Goal: Task Accomplishment & Management: Manage account settings

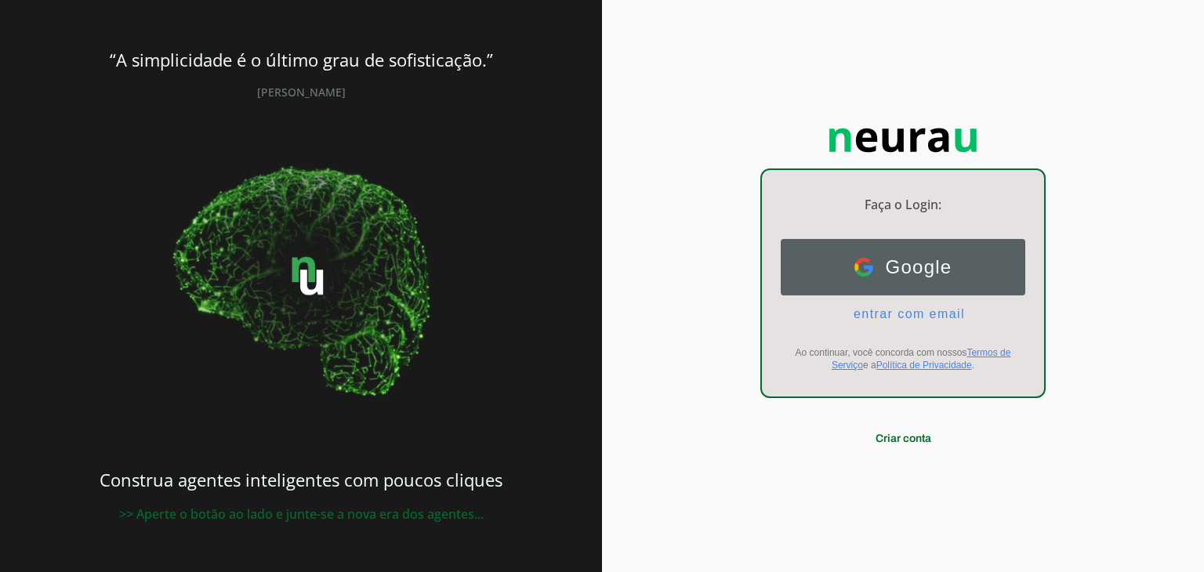
click at [898, 275] on span "Google" at bounding box center [912, 267] width 79 height 22
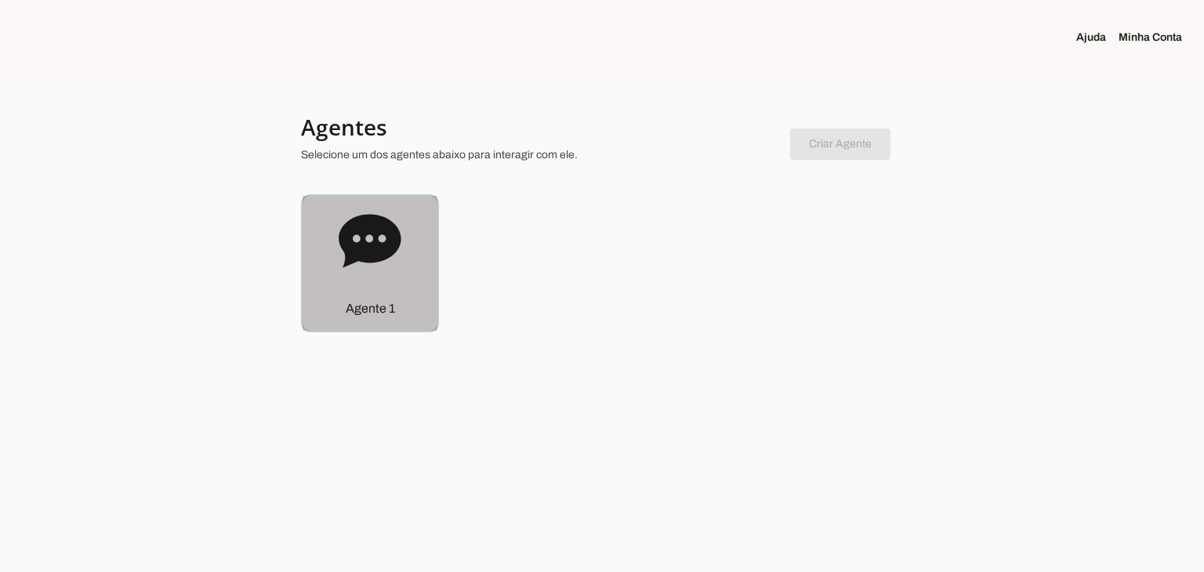
click at [395, 252] on icon at bounding box center [370, 241] width 63 height 63
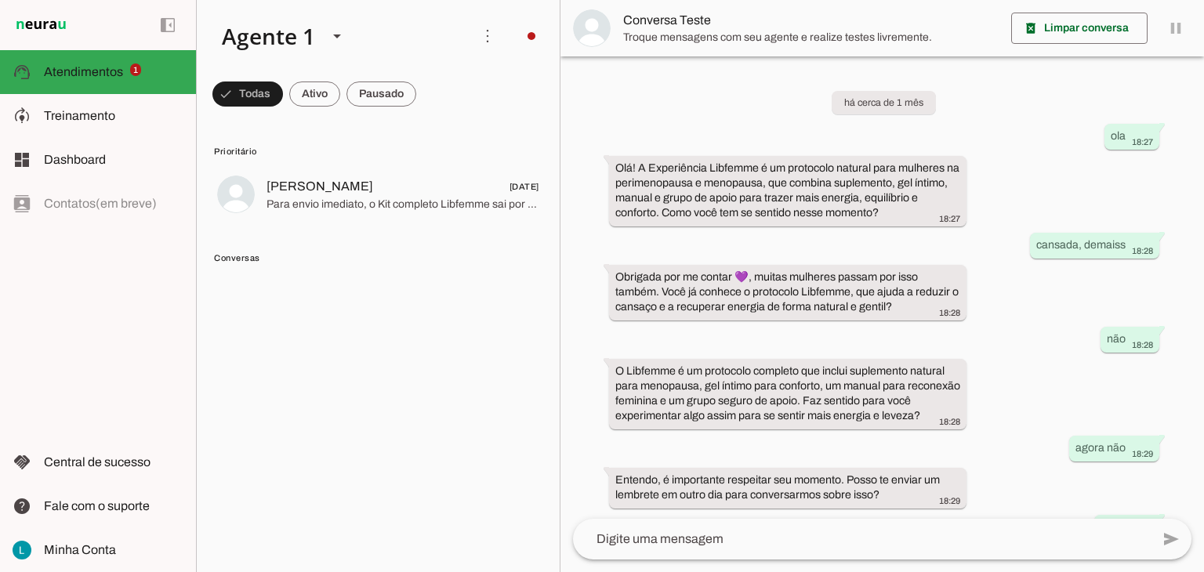
scroll to position [96, 0]
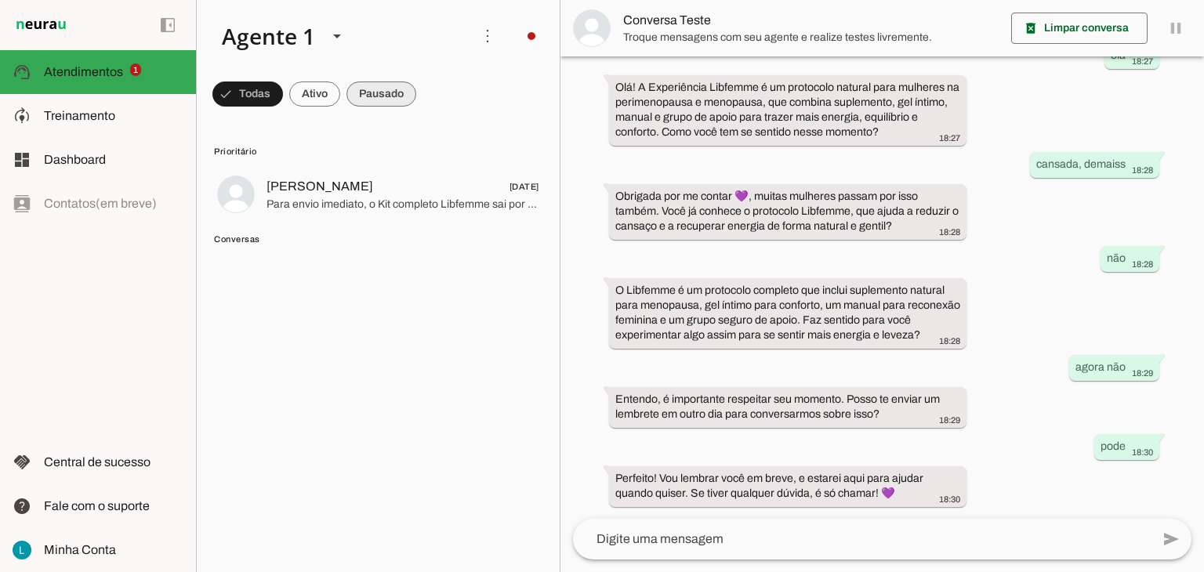
click at [398, 96] on span at bounding box center [381, 94] width 70 height 38
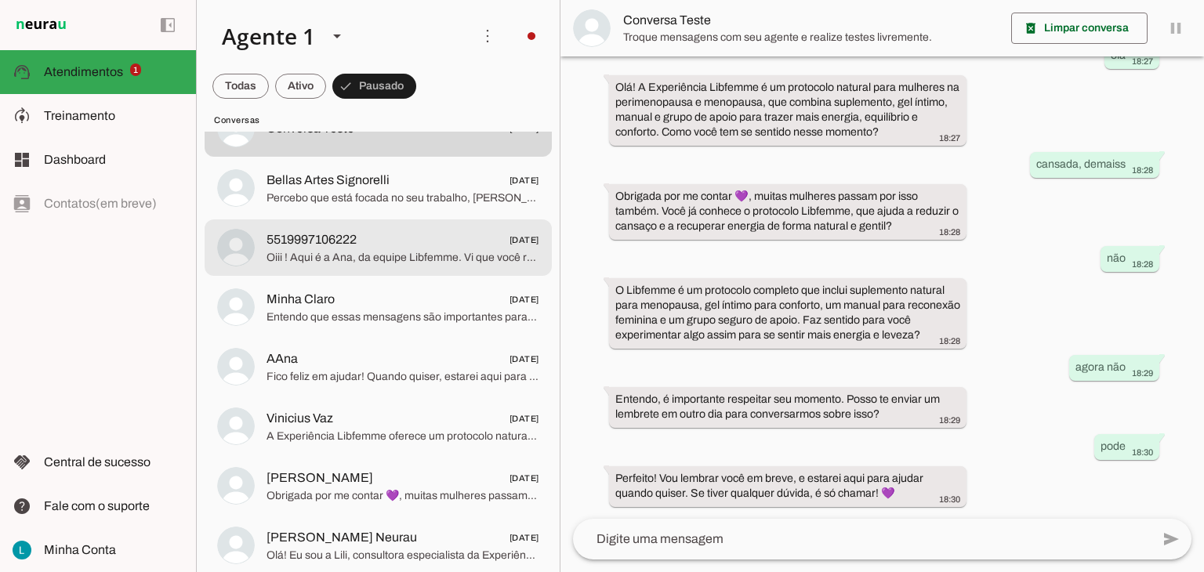
scroll to position [157, 0]
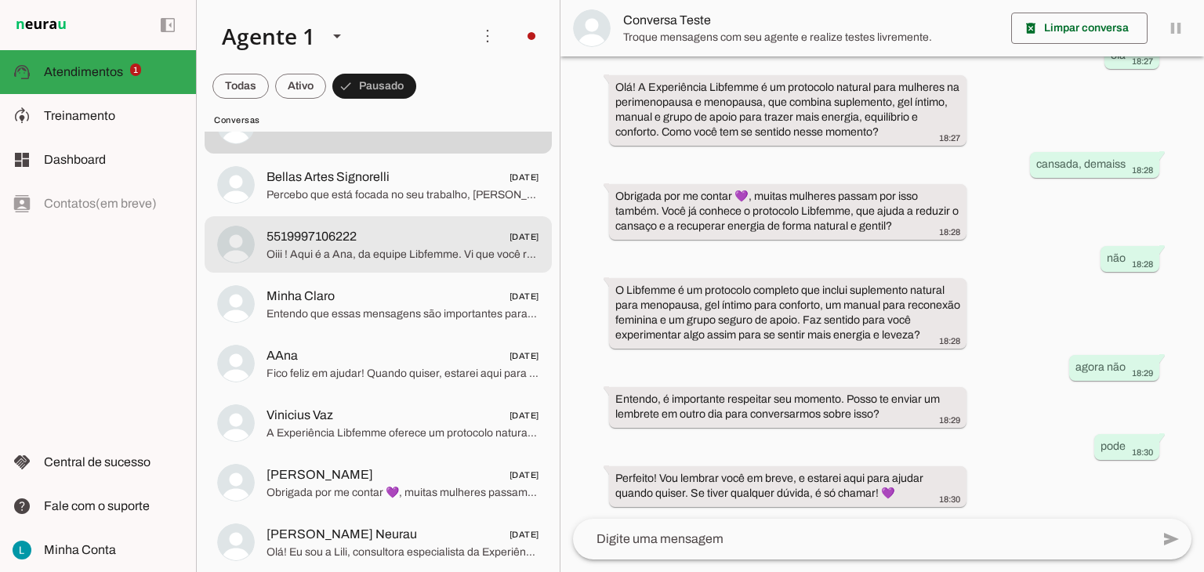
click at [409, 251] on span "Oiii ! Aqui é a Ana, da equipe Libfemme. Vi que você respondeu nosso questionár…" at bounding box center [402, 255] width 273 height 16
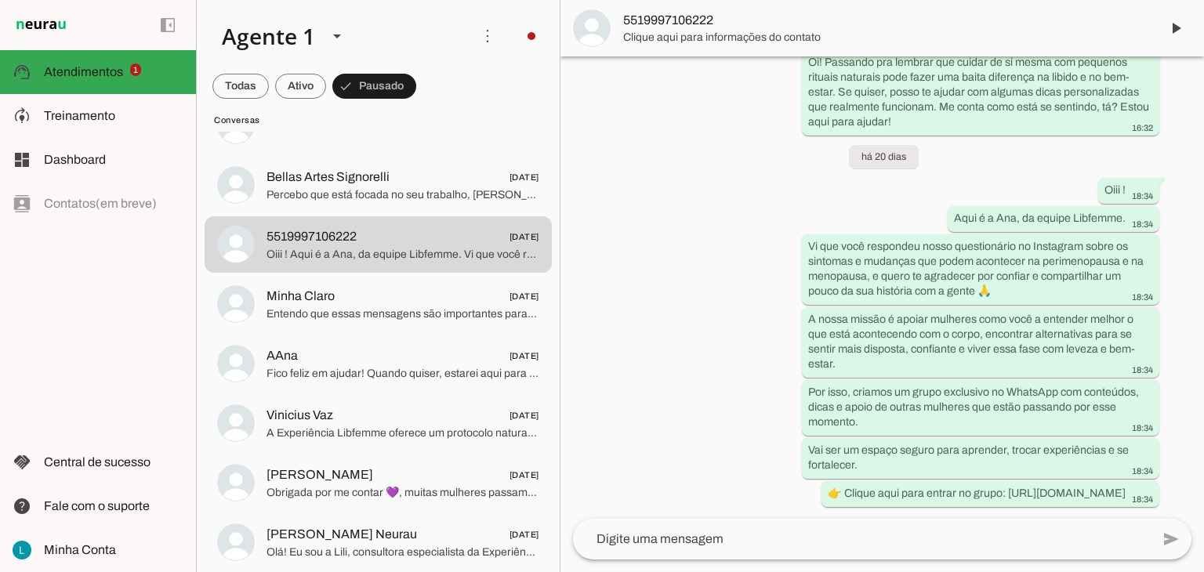
scroll to position [507, 0]
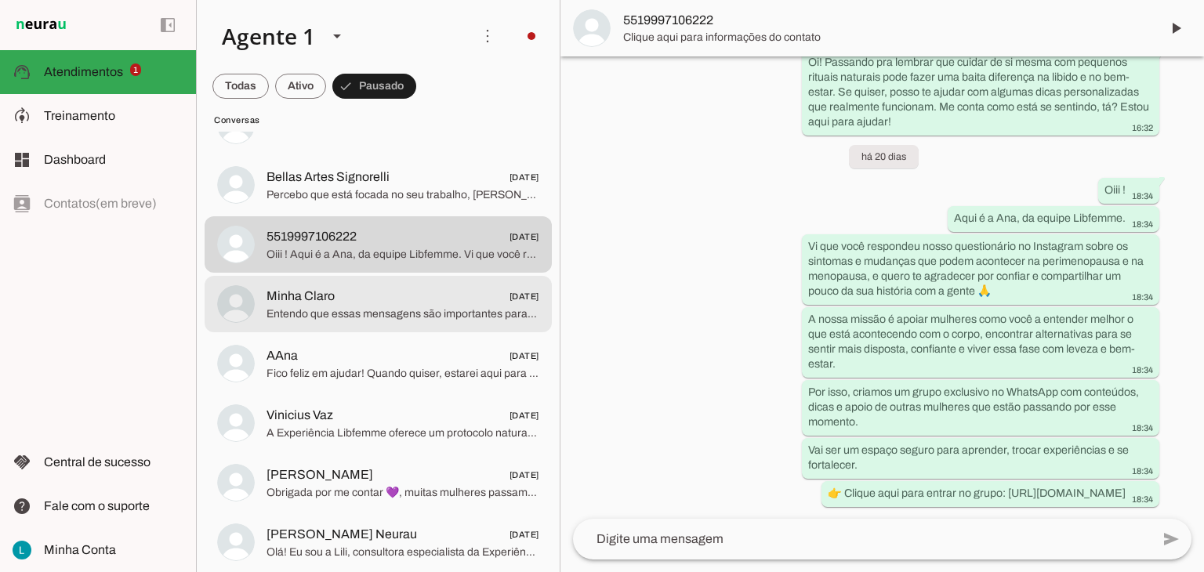
click at [335, 305] on span "Minha Claro 21/08/2025" at bounding box center [402, 297] width 273 height 20
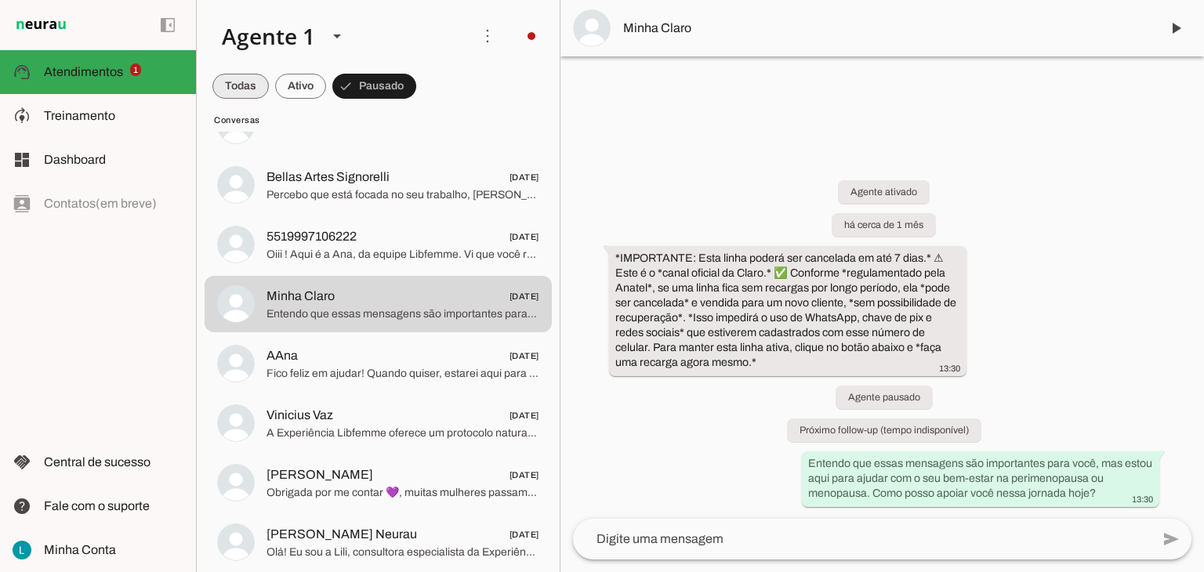
click at [245, 82] on span at bounding box center [240, 86] width 56 height 38
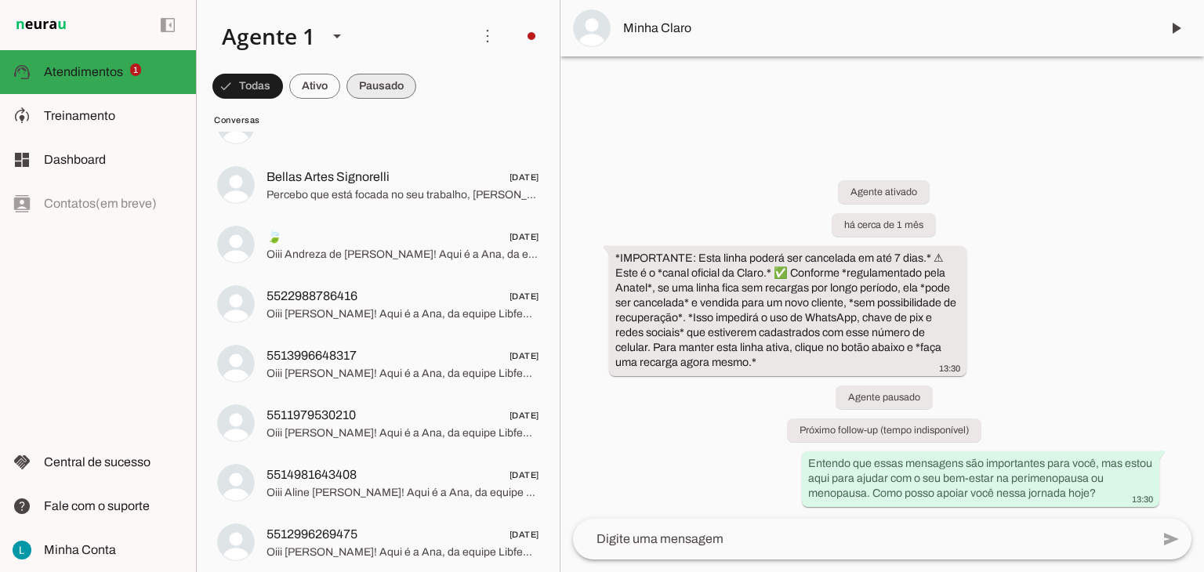
click at [386, 90] on span at bounding box center [381, 86] width 70 height 38
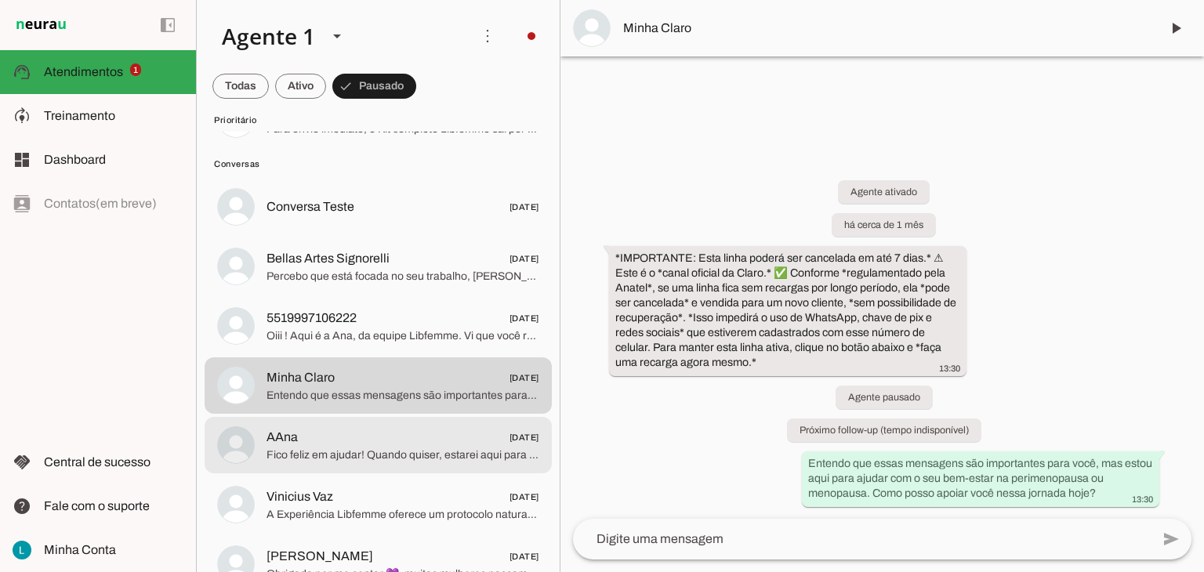
scroll to position [69, 0]
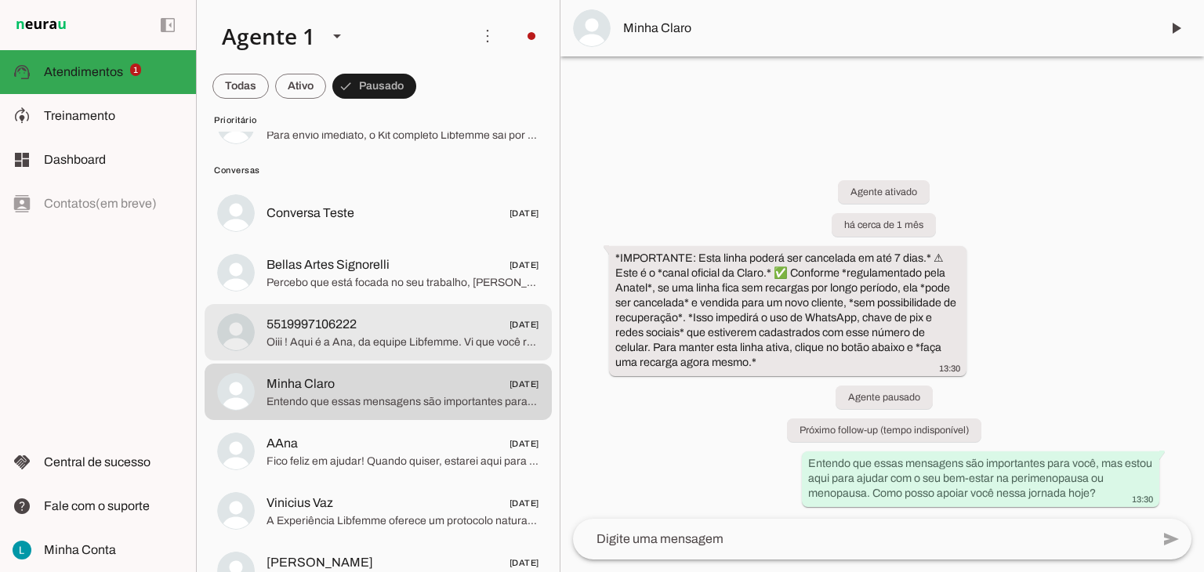
click at [389, 321] on span "5519997106222 02/09/2025" at bounding box center [402, 325] width 273 height 20
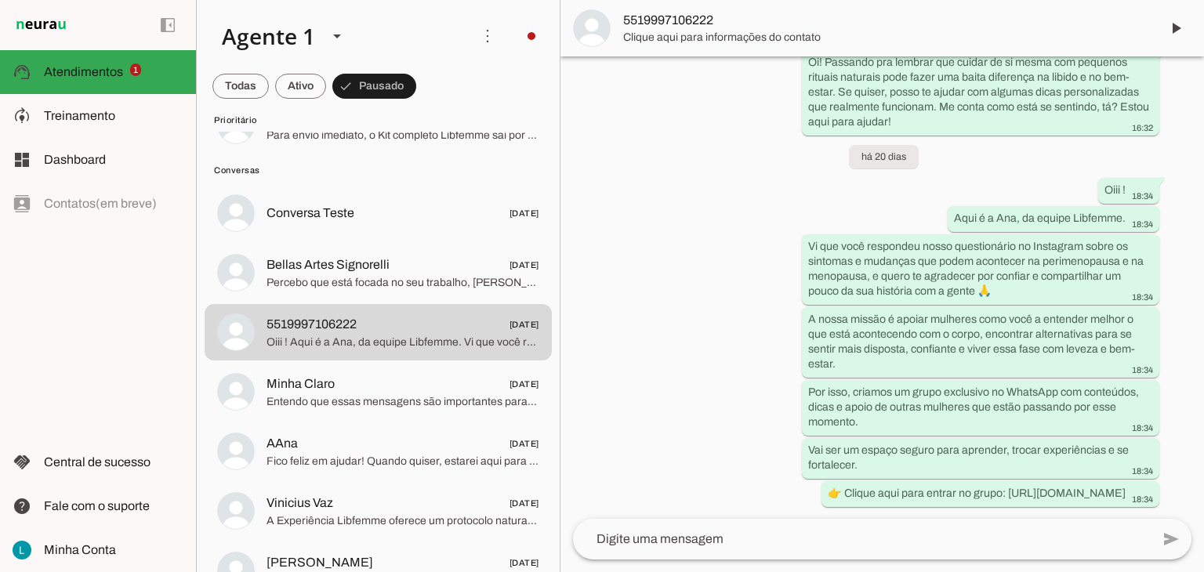
scroll to position [507, 0]
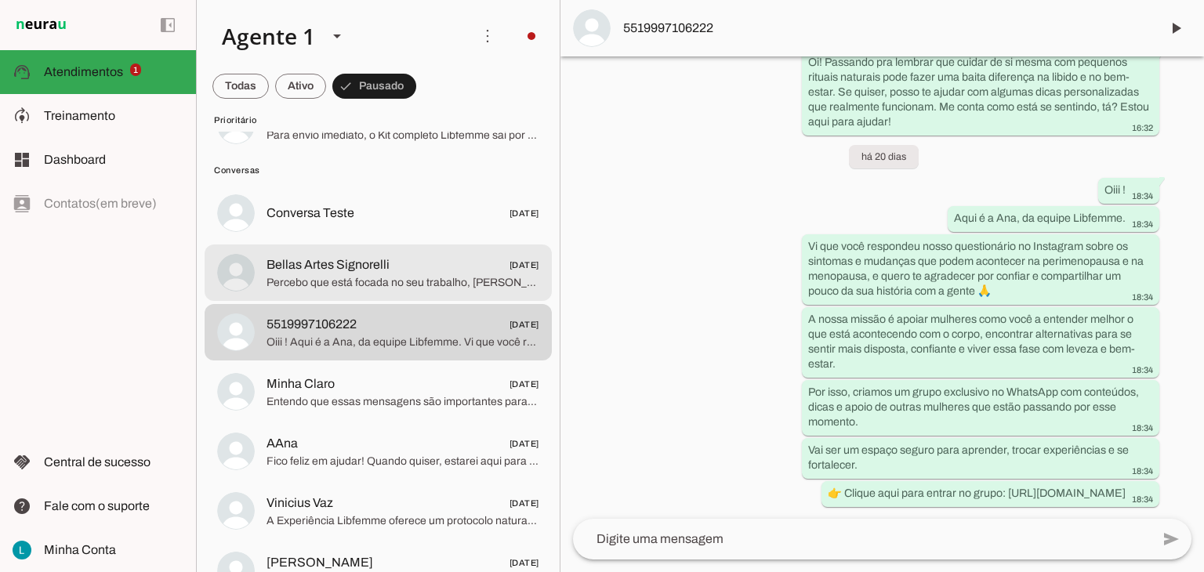
click at [337, 275] on span "Percebo que está focada no seu trabalho, [PERSON_NAME]. Quando quiser, posso te…" at bounding box center [402, 283] width 273 height 16
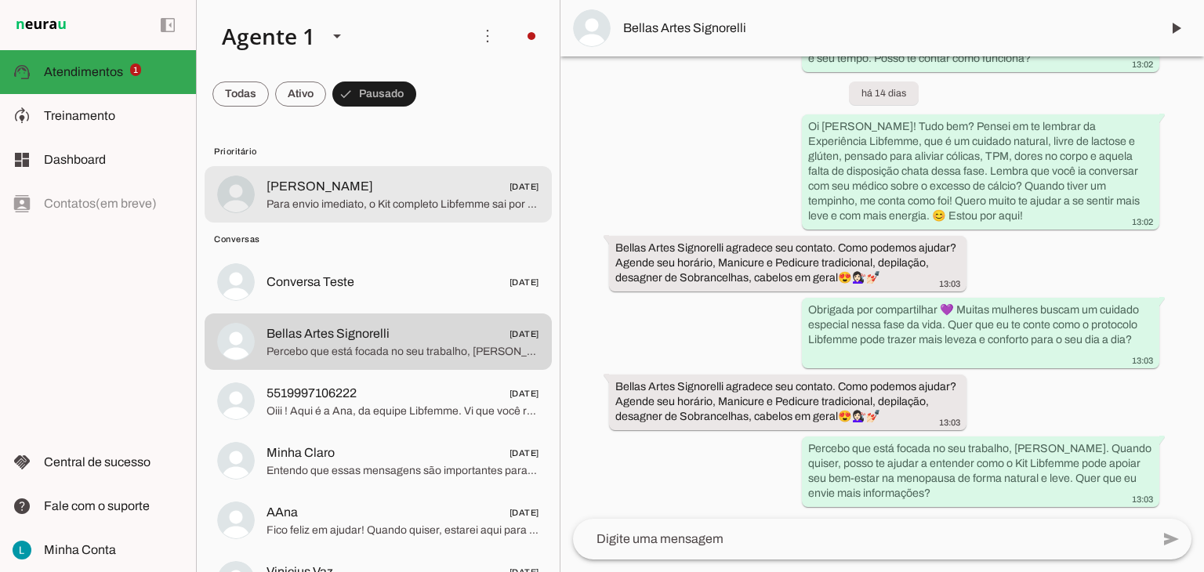
click at [323, 197] on span "Para envio imediato, o Kit completo Libfemme sai por 10x R$ 29,09 ou R$ 249,00 …" at bounding box center [402, 205] width 273 height 16
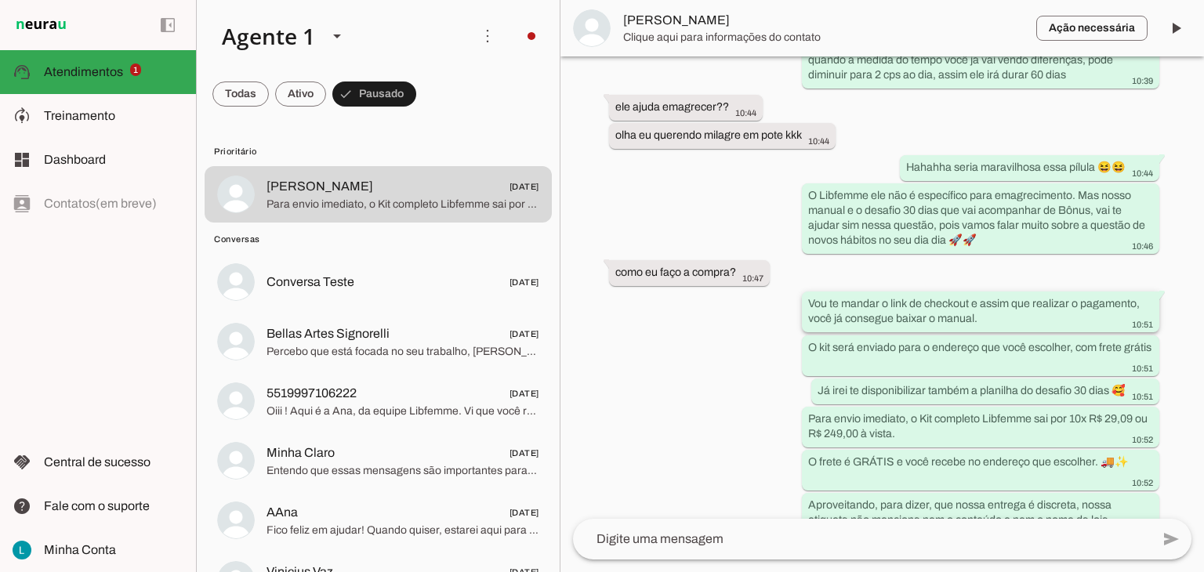
scroll to position [1168, 0]
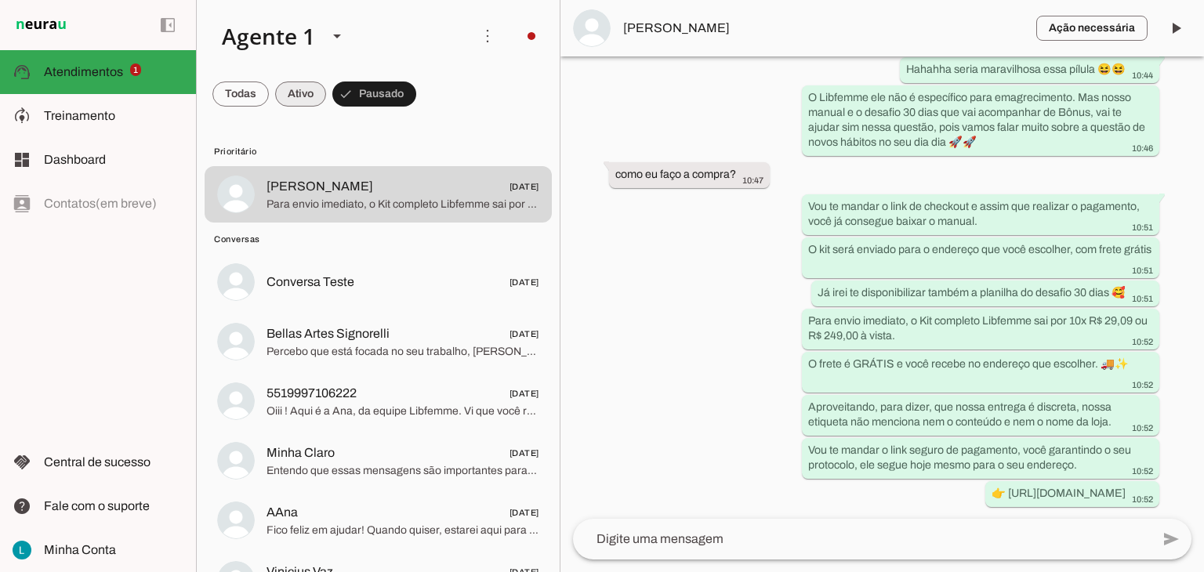
click at [301, 97] on span at bounding box center [300, 94] width 51 height 38
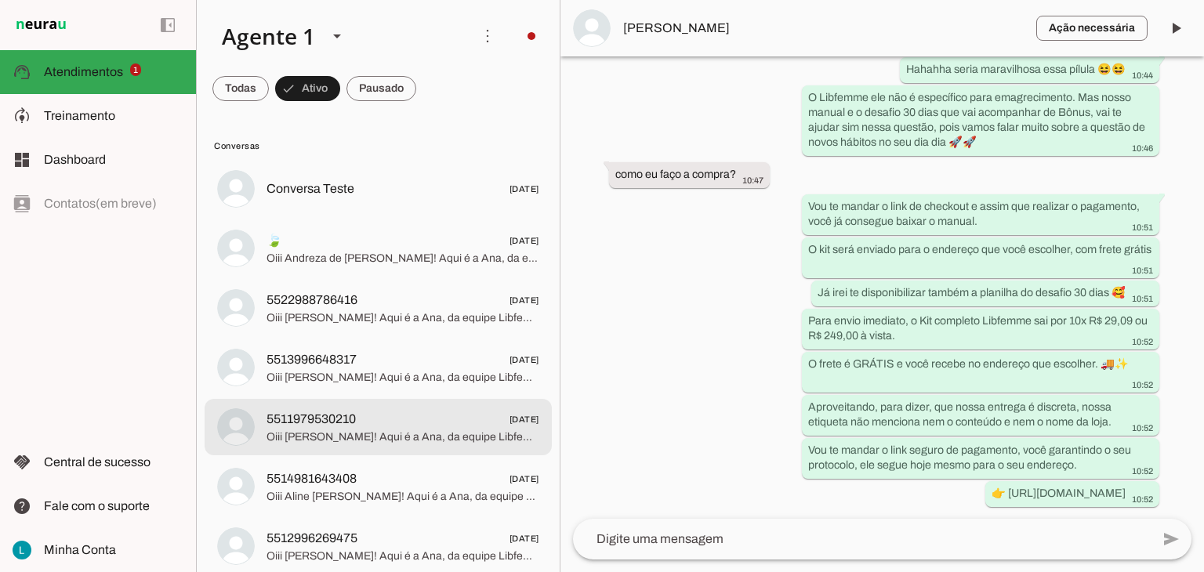
scroll to position [0, 0]
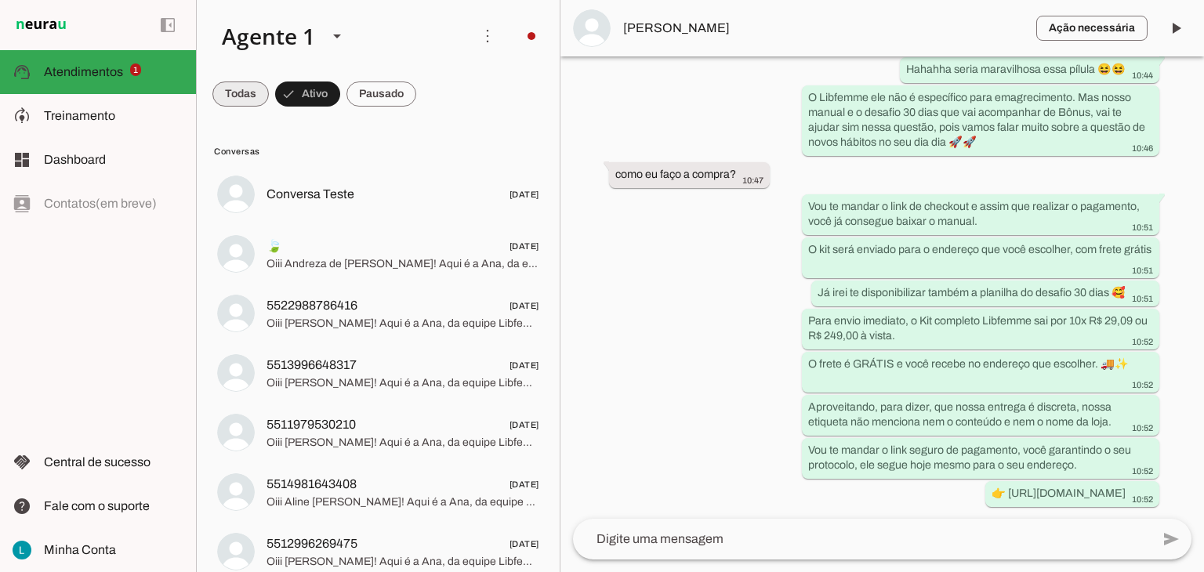
click at [241, 87] on span at bounding box center [240, 94] width 56 height 38
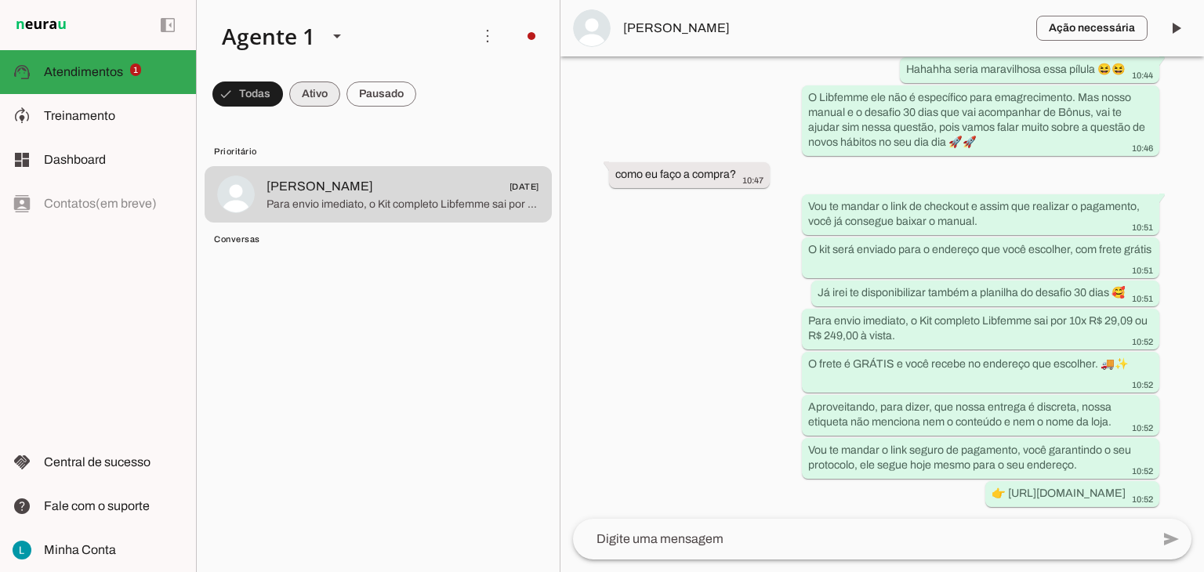
click at [320, 89] on span at bounding box center [314, 94] width 51 height 38
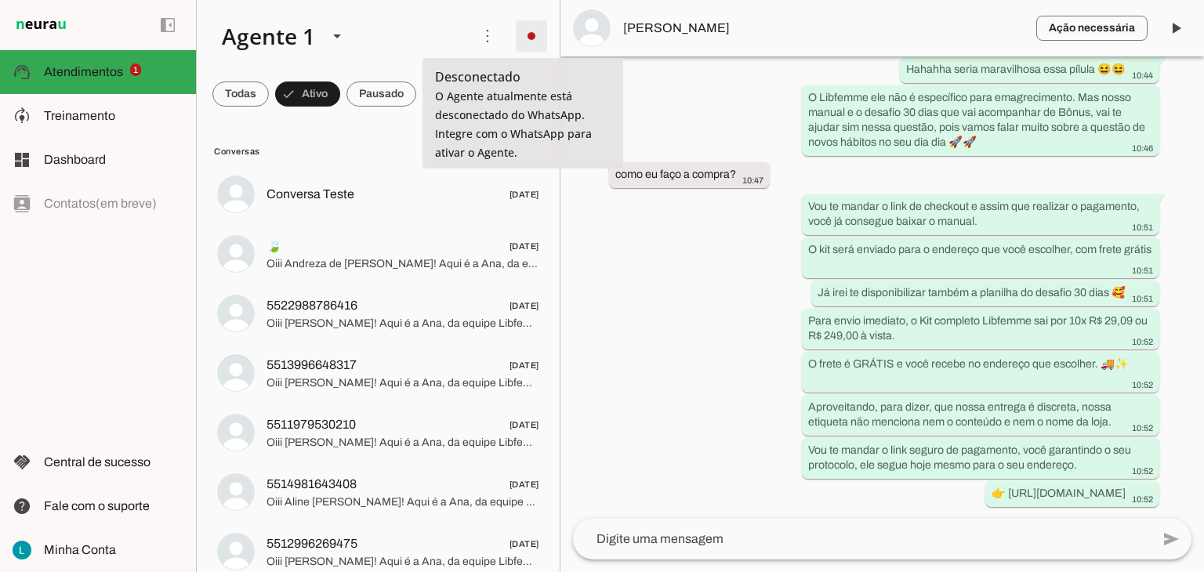
click at [526, 38] on span at bounding box center [532, 36] width 38 height 38
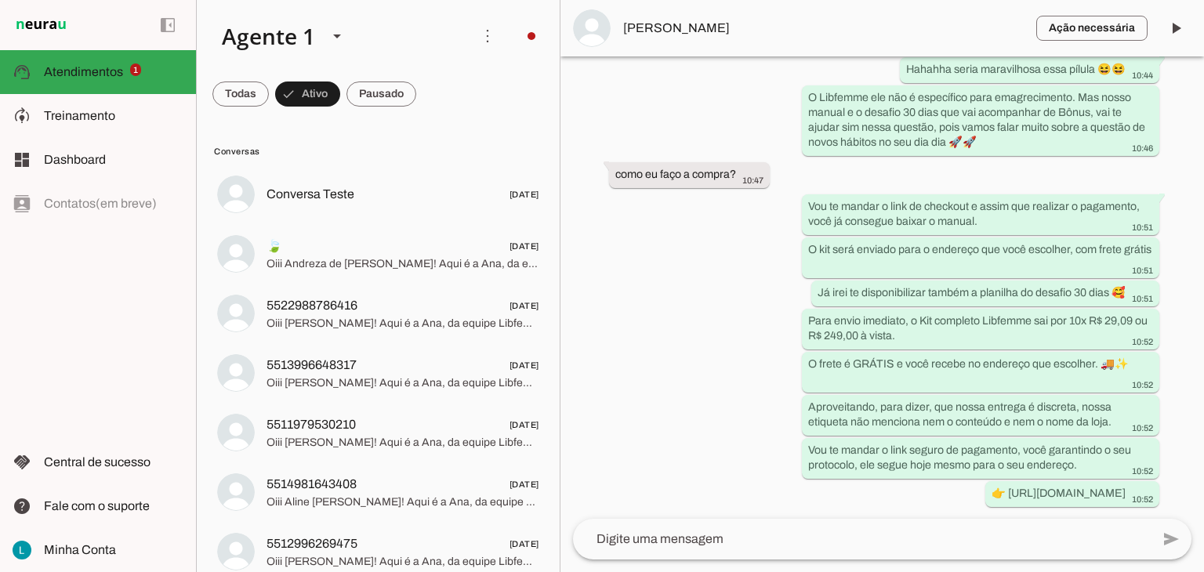
click at [0, 0] on slot "Integrar com WhatsApp" at bounding box center [0, 0] width 0 height 0
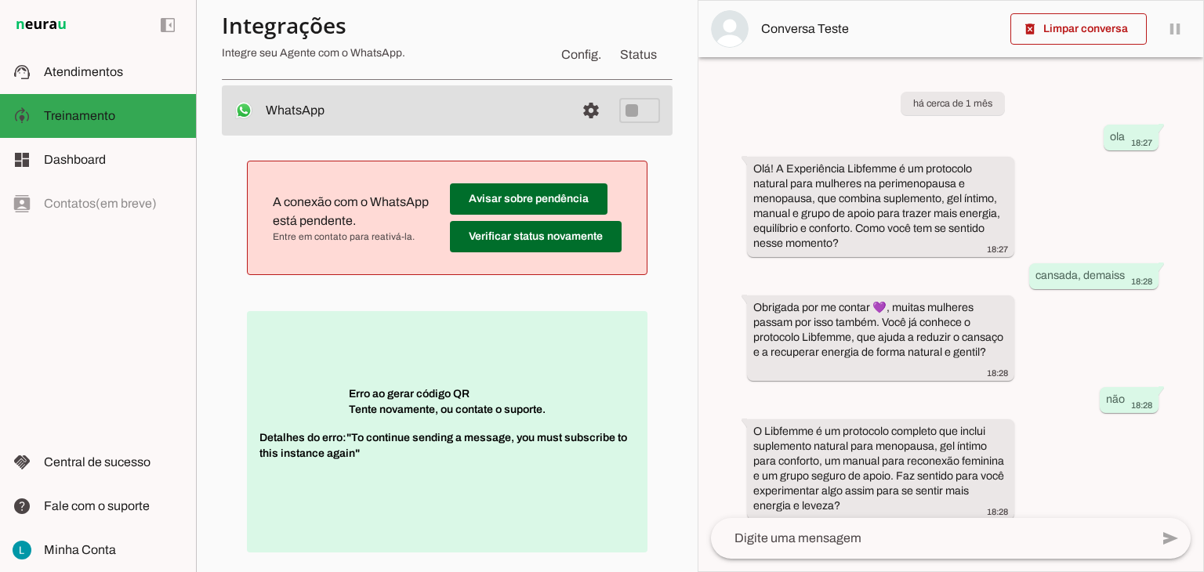
scroll to position [78, 0]
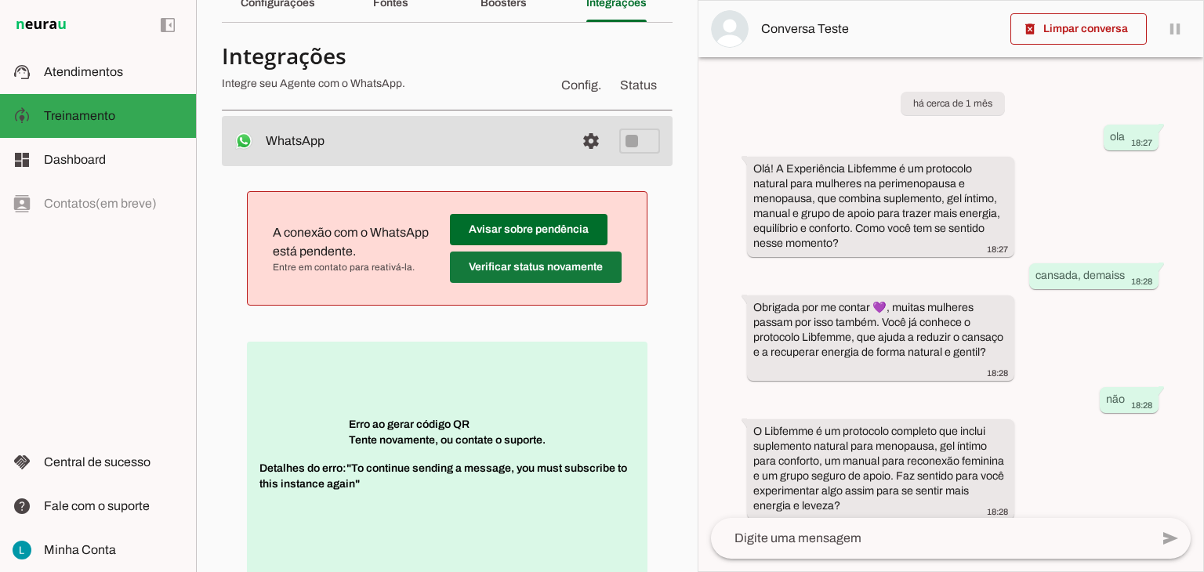
click at [513, 264] on span at bounding box center [536, 267] width 172 height 38
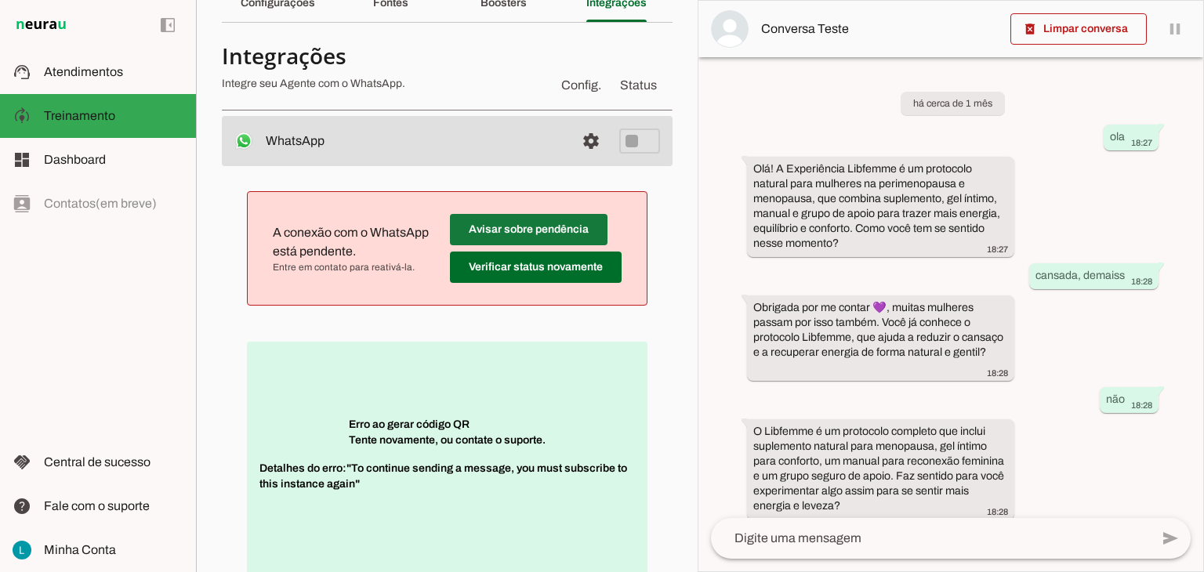
click at [508, 228] on span at bounding box center [529, 230] width 158 height 38
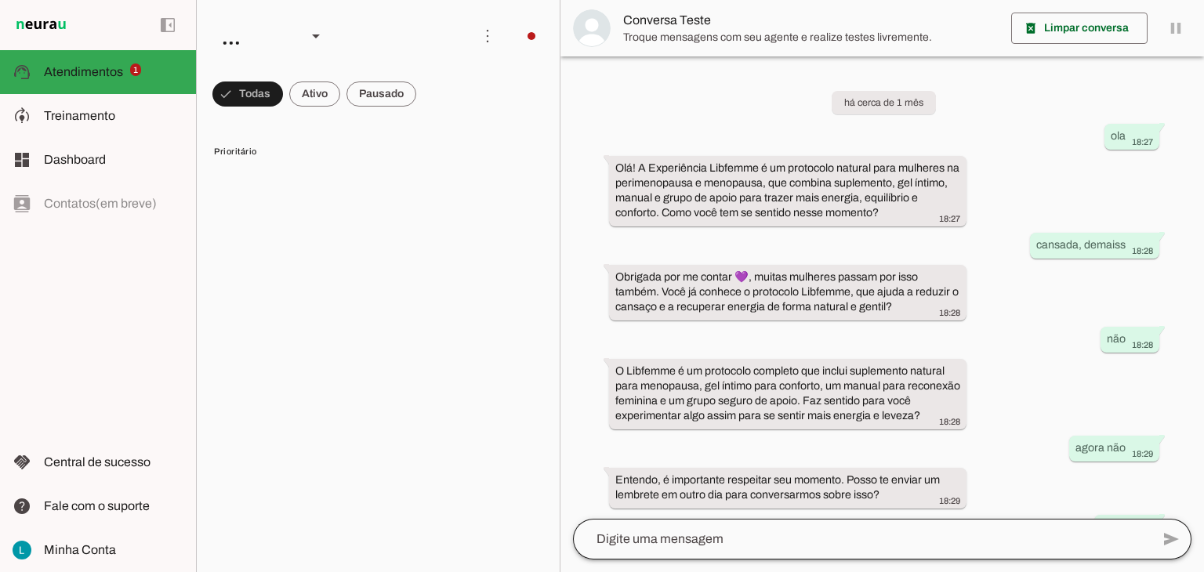
scroll to position [96, 0]
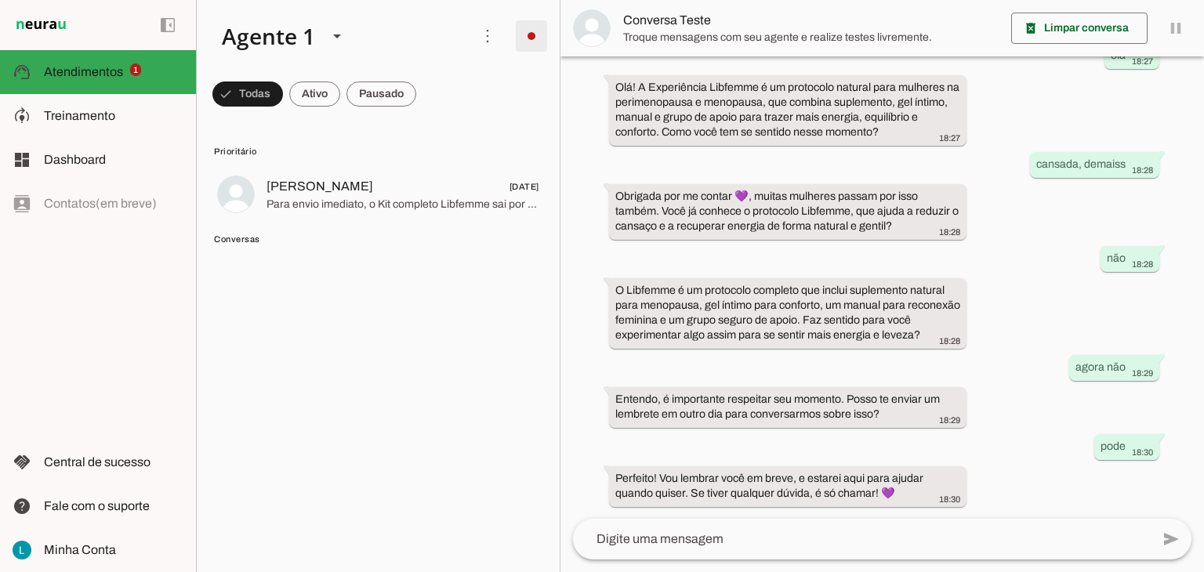
click at [524, 34] on span at bounding box center [532, 36] width 38 height 38
click at [49, 26] on img at bounding box center [41, 25] width 57 height 19
click at [474, 36] on span at bounding box center [488, 36] width 38 height 38
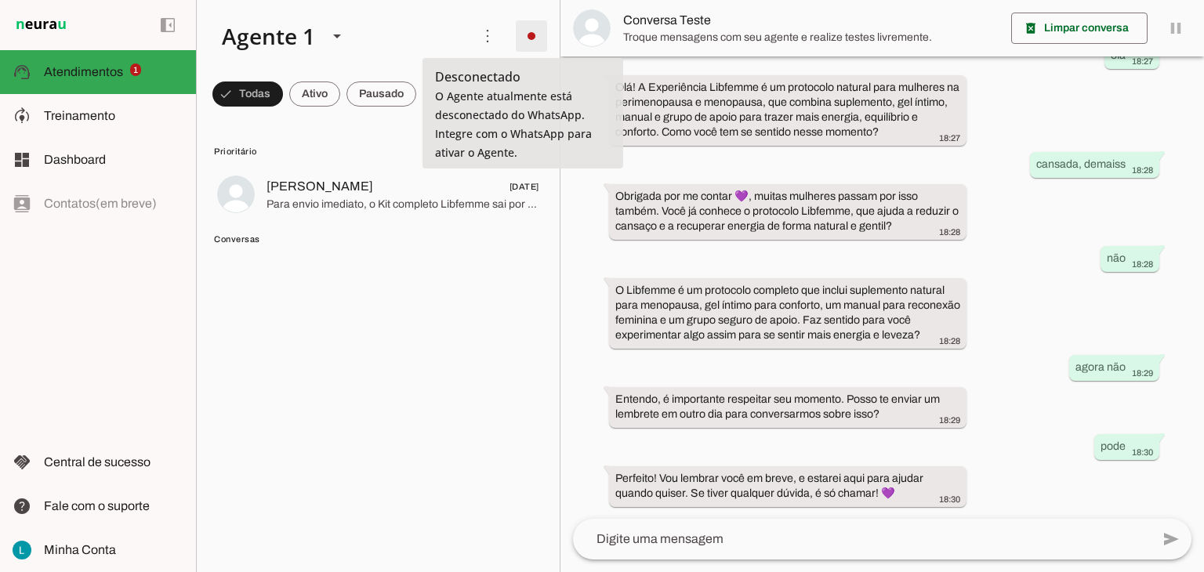
click at [520, 40] on span at bounding box center [532, 36] width 38 height 38
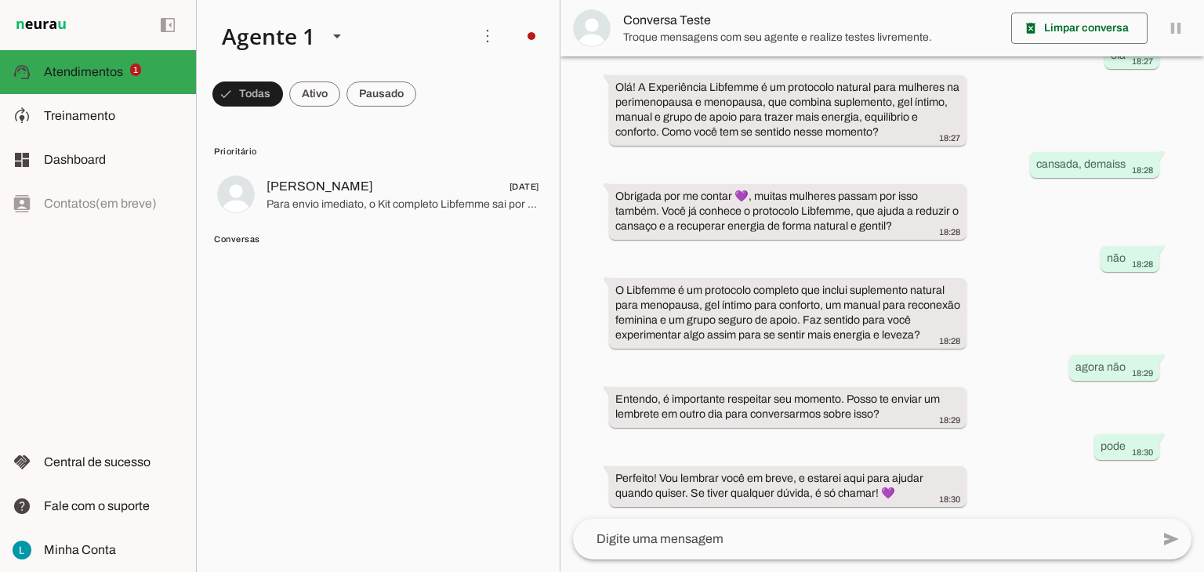
click at [716, 87] on slot at bounding box center [747, 95] width 63 height 56
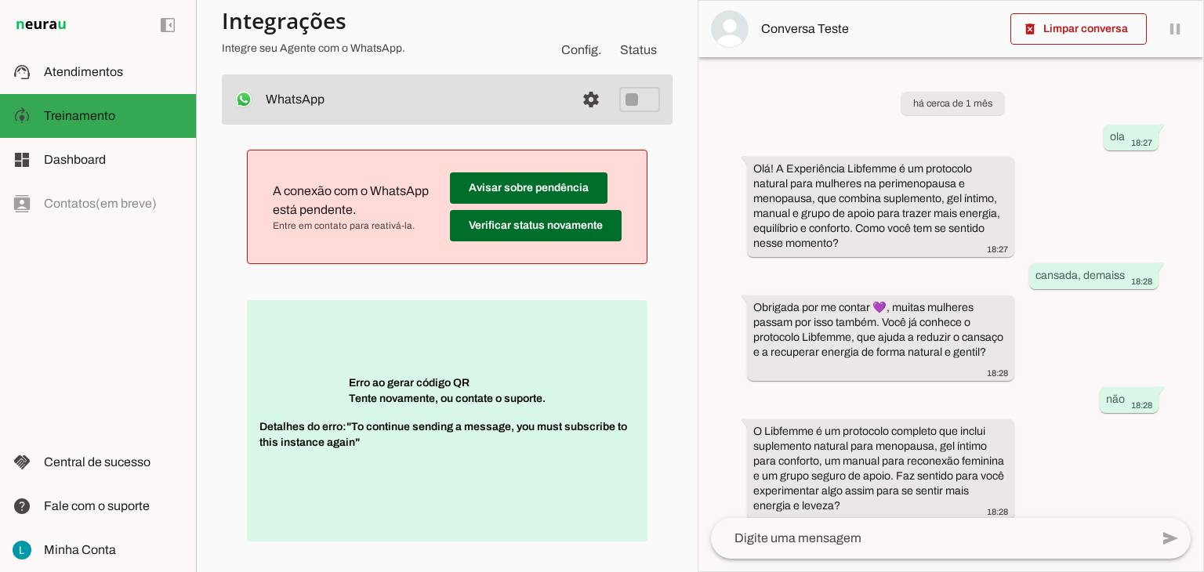
scroll to position [157, 0]
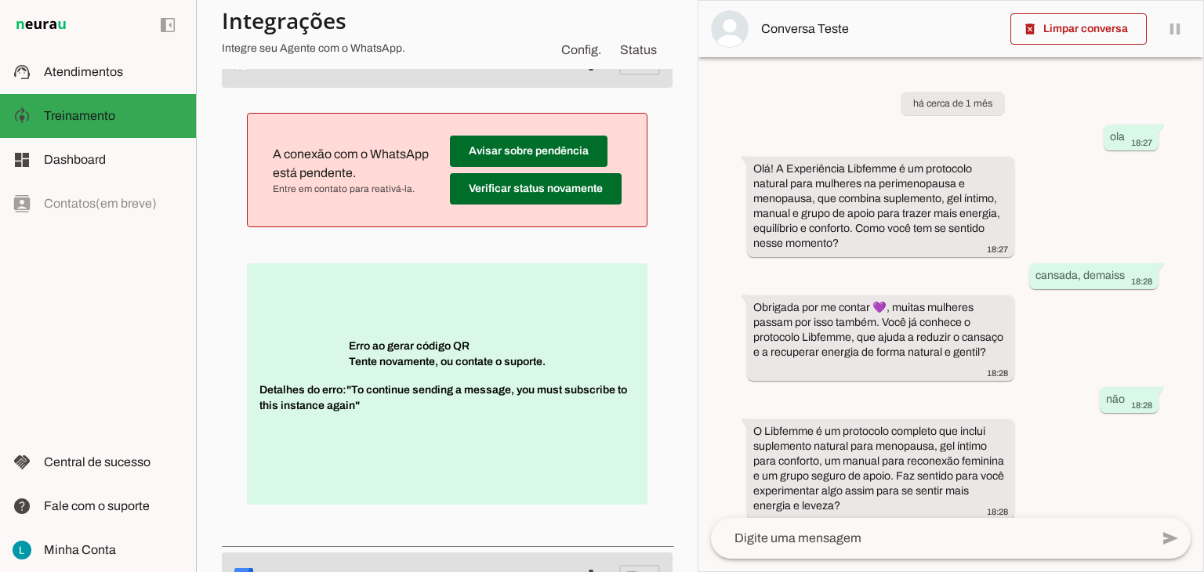
click at [640, 191] on div "A conexão com o WhatsApp está pendente. Entre em contato para reativá-la. Avisa…" at bounding box center [447, 314] width 451 height 453
click at [566, 205] on span at bounding box center [536, 189] width 172 height 38
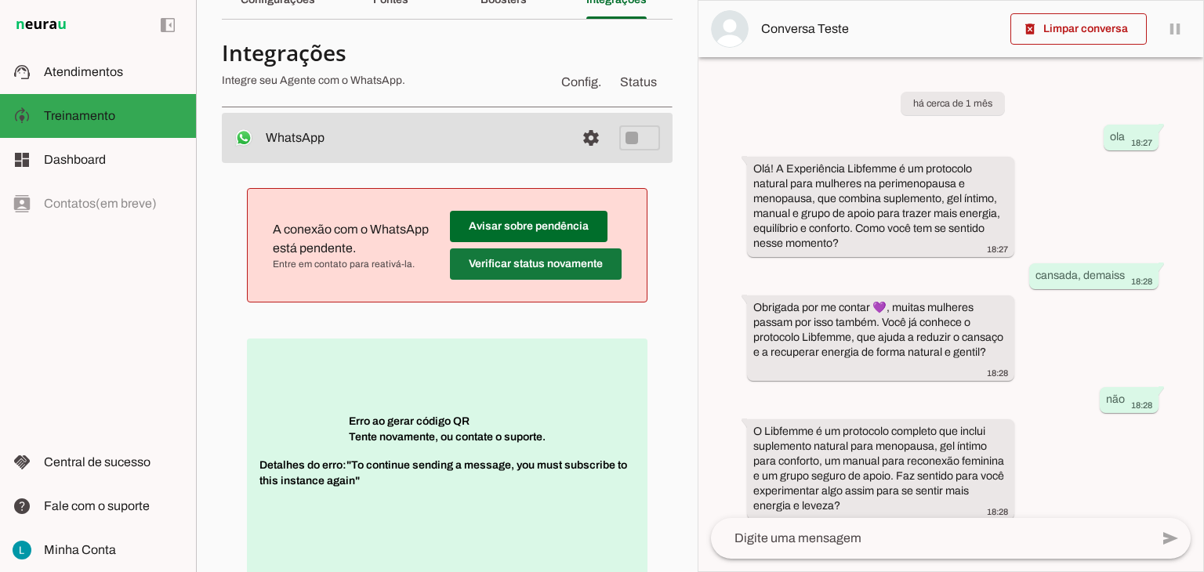
scroll to position [78, 0]
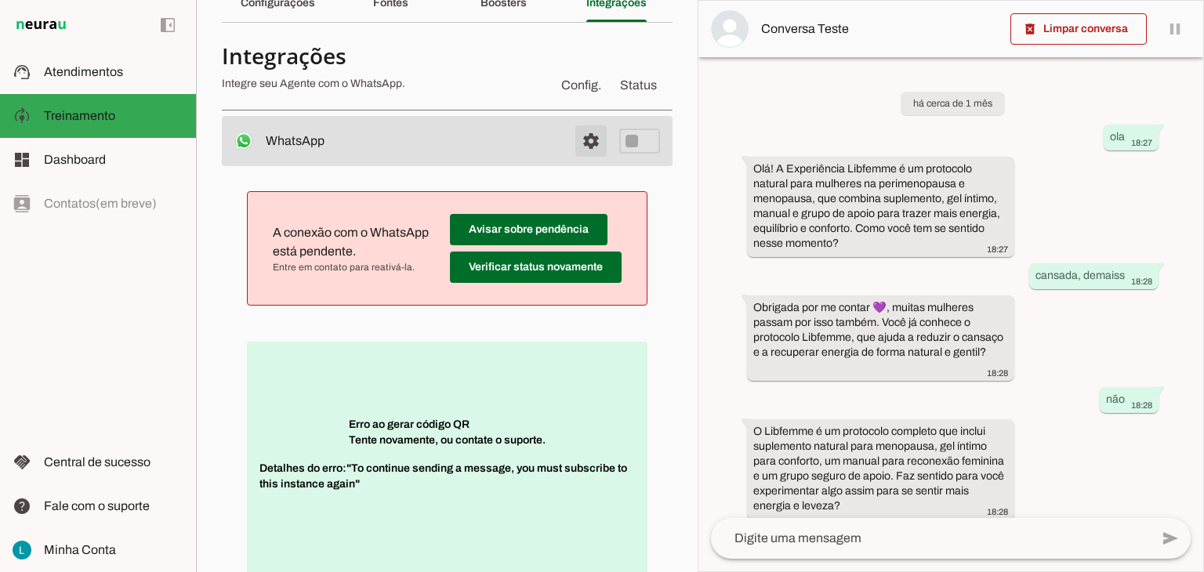
click at [578, 136] on span at bounding box center [591, 141] width 38 height 38
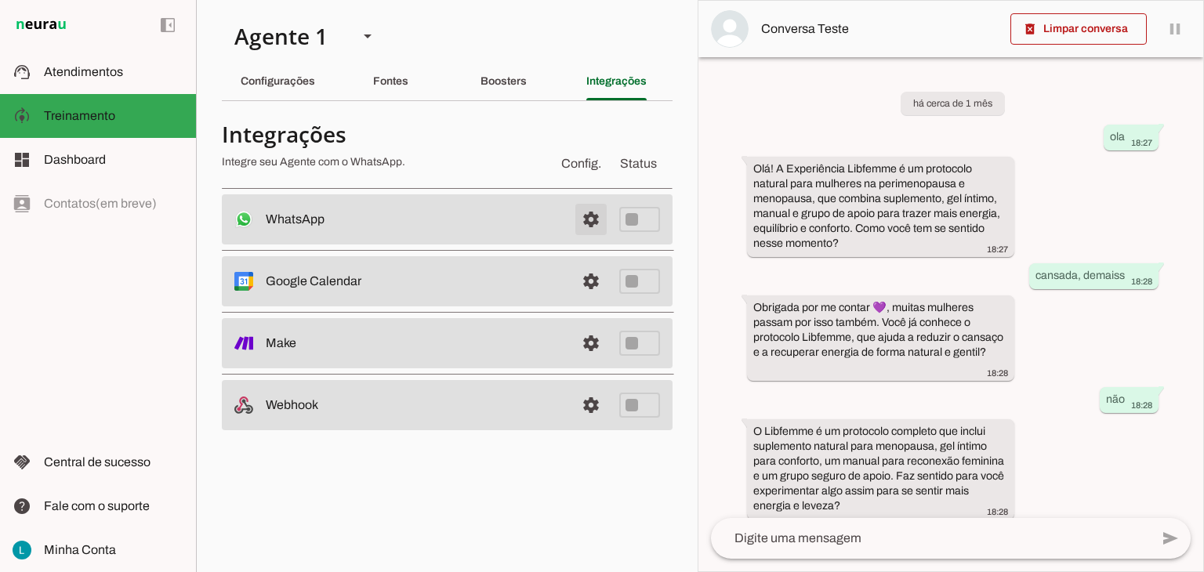
click at [594, 220] on span at bounding box center [591, 220] width 38 height 38
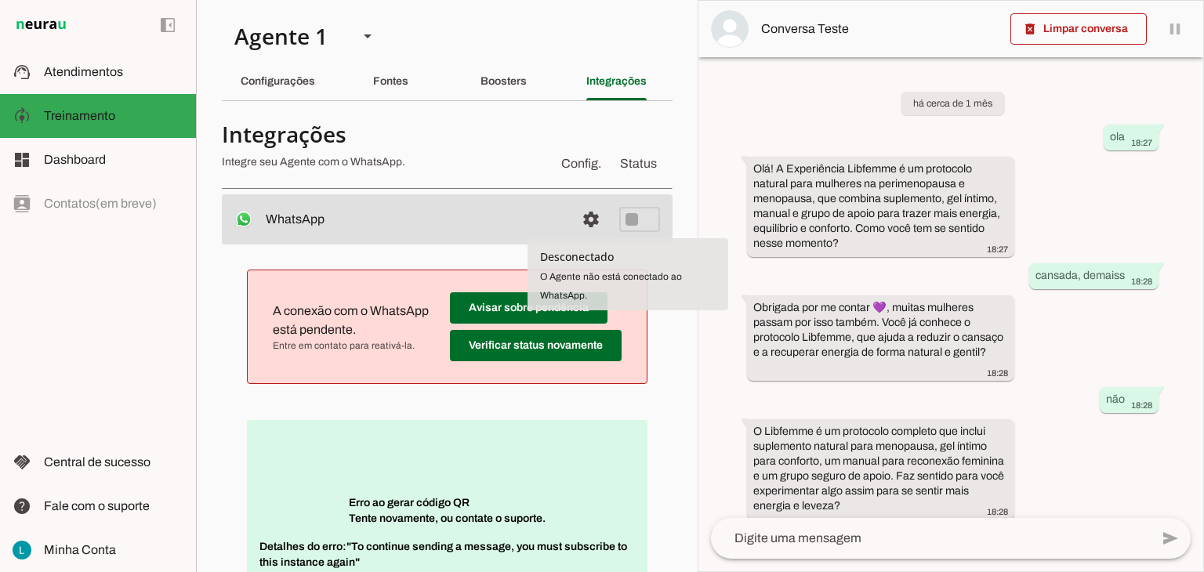
click at [577, 284] on tool-tip "Desconectado O Agente não está conectado ao WhatsApp." at bounding box center [627, 274] width 201 height 72
click at [388, 223] on slot at bounding box center [414, 219] width 297 height 19
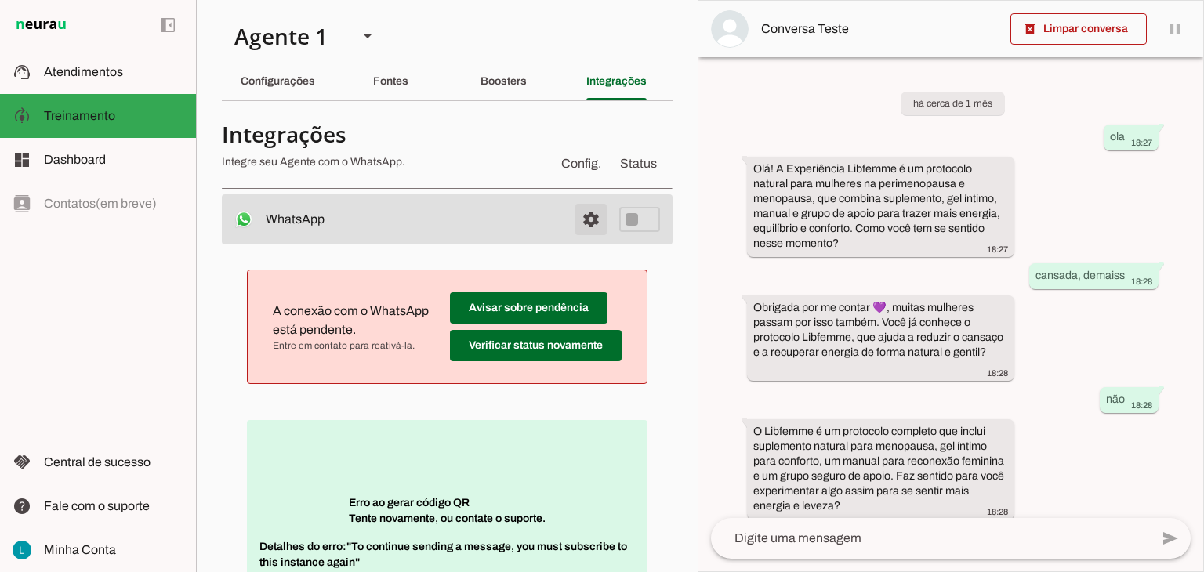
click at [573, 219] on span at bounding box center [591, 220] width 38 height 38
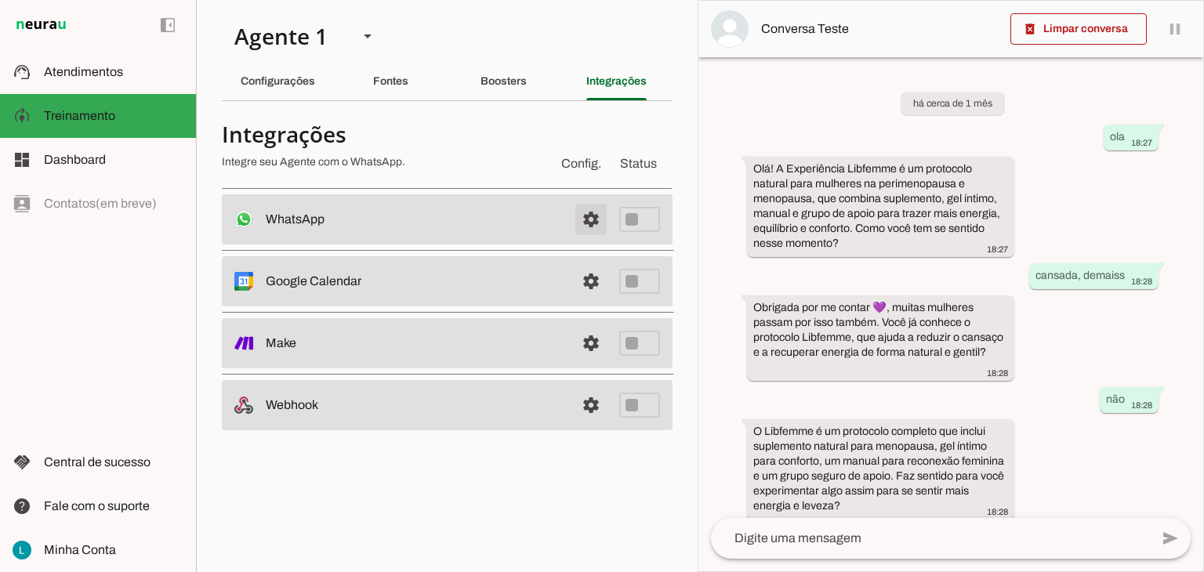
click at [573, 219] on span at bounding box center [591, 220] width 38 height 38
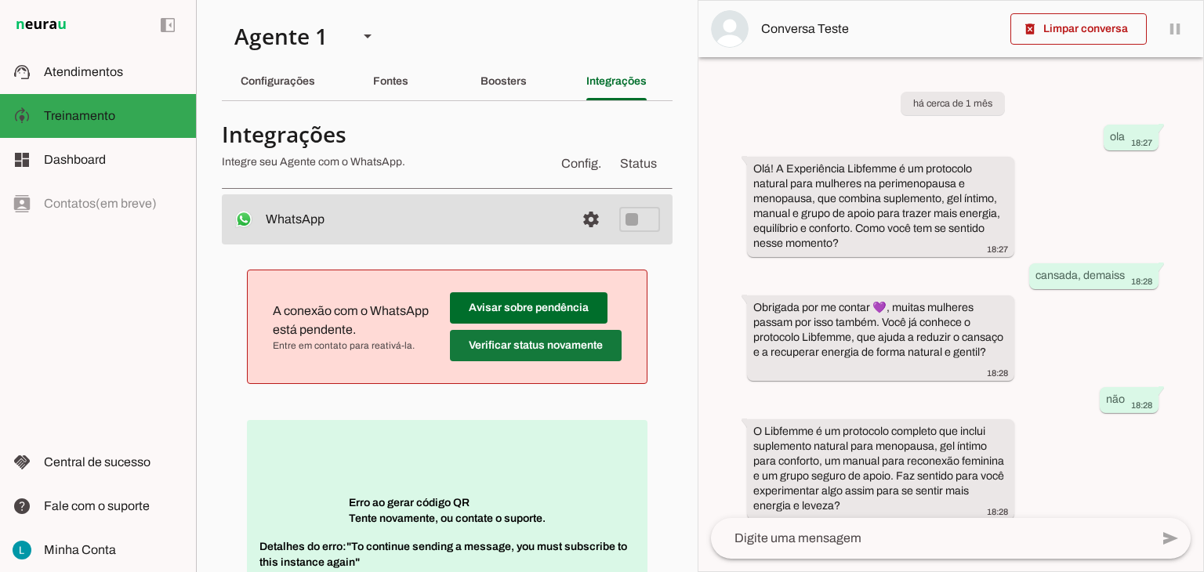
click at [496, 346] on span at bounding box center [536, 346] width 172 height 38
click at [509, 305] on span at bounding box center [529, 308] width 158 height 38
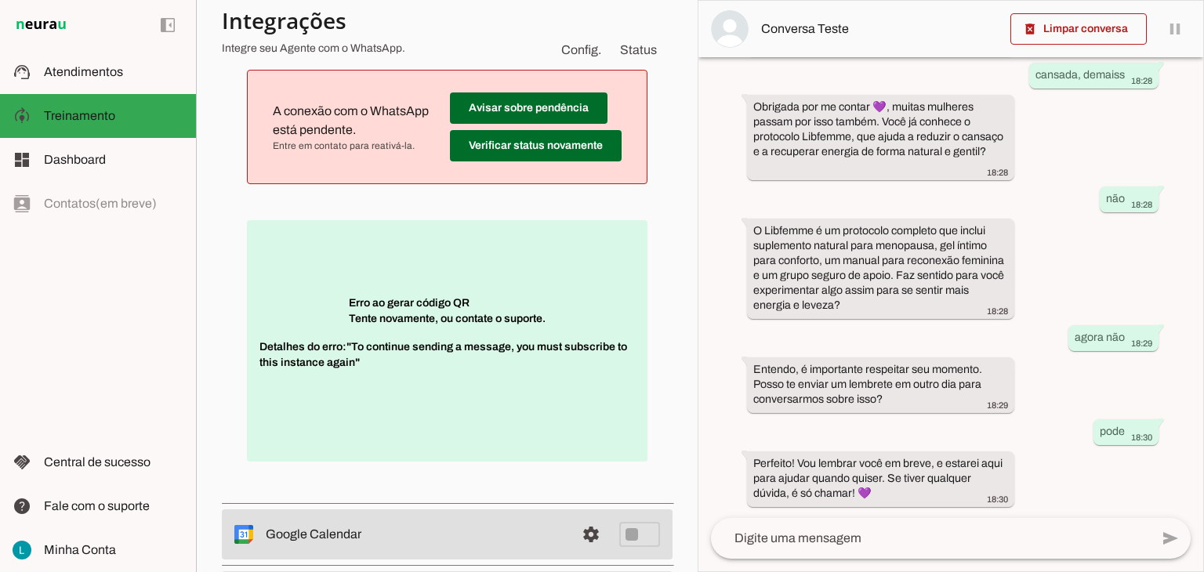
scroll to position [185, 0]
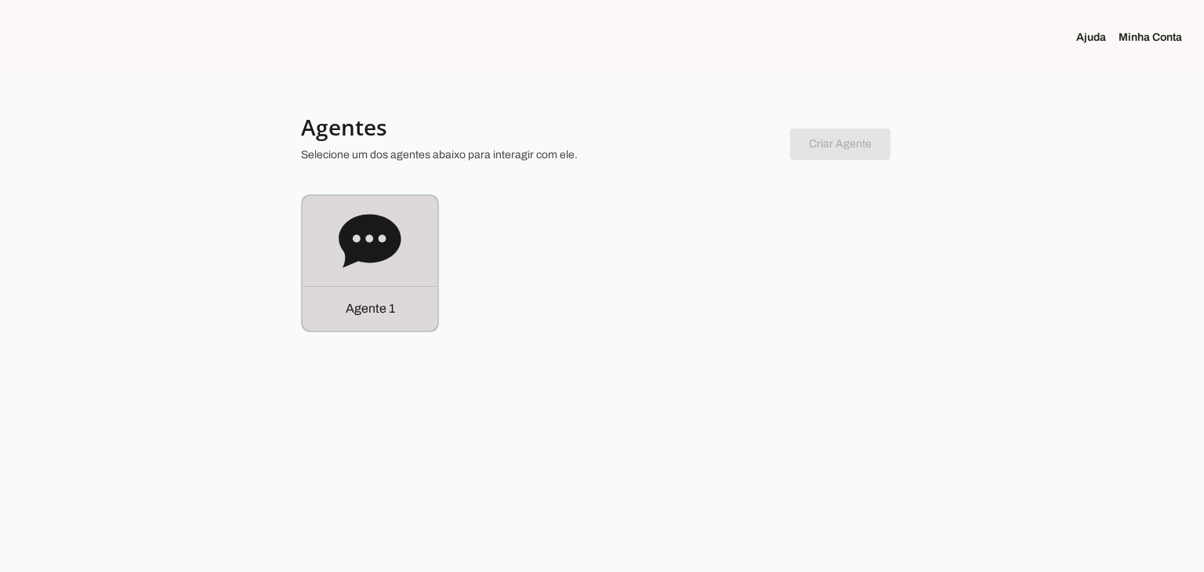
click at [396, 230] on icon at bounding box center [370, 240] width 62 height 53
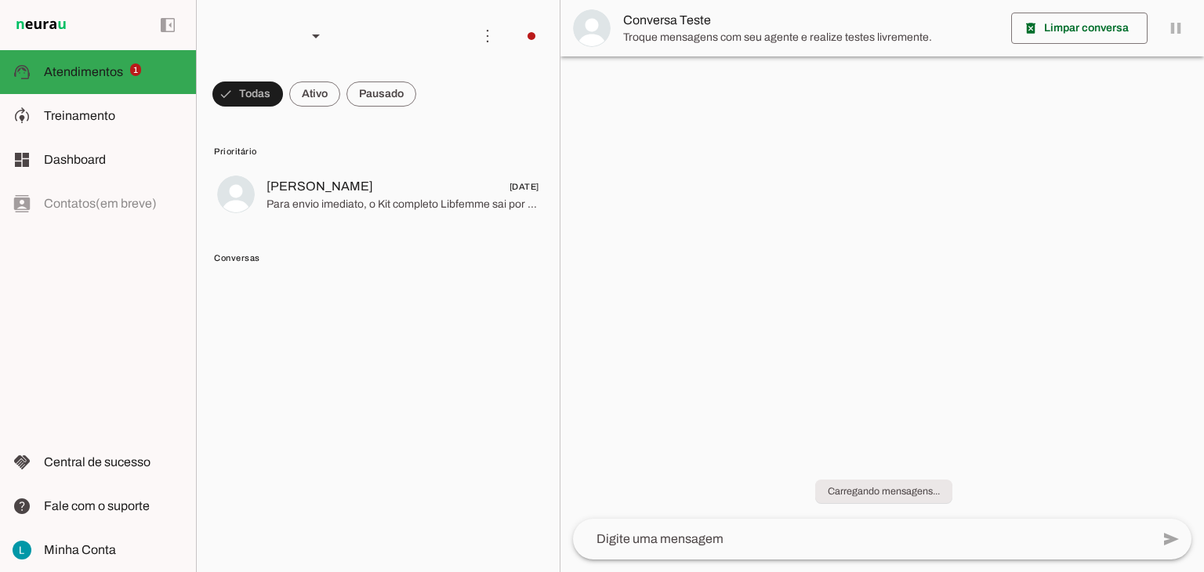
scroll to position [96, 0]
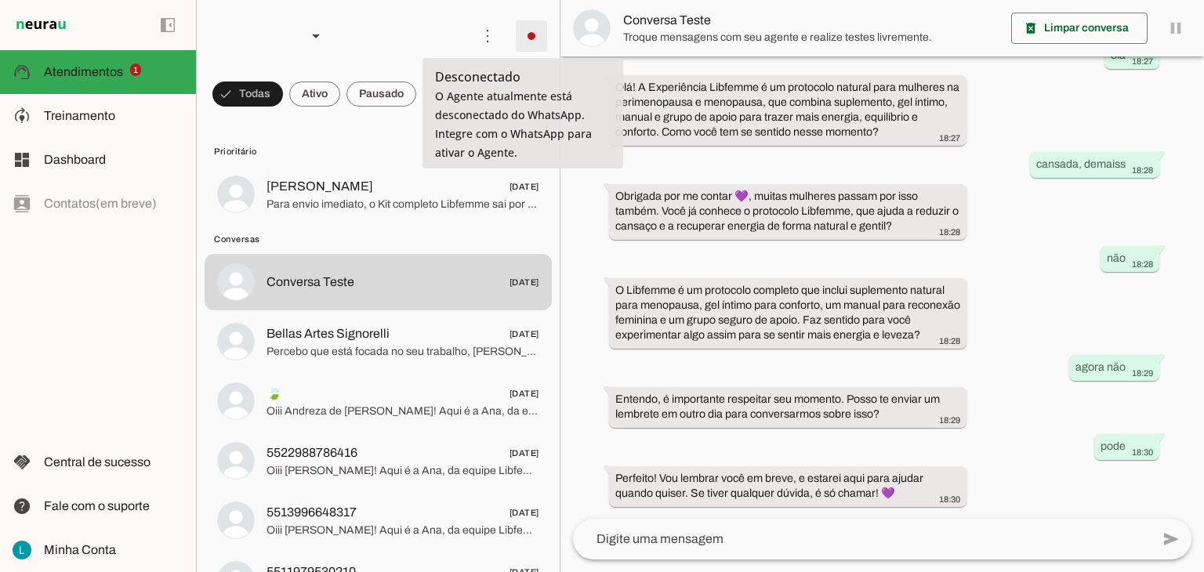
click at [530, 30] on span at bounding box center [532, 36] width 38 height 38
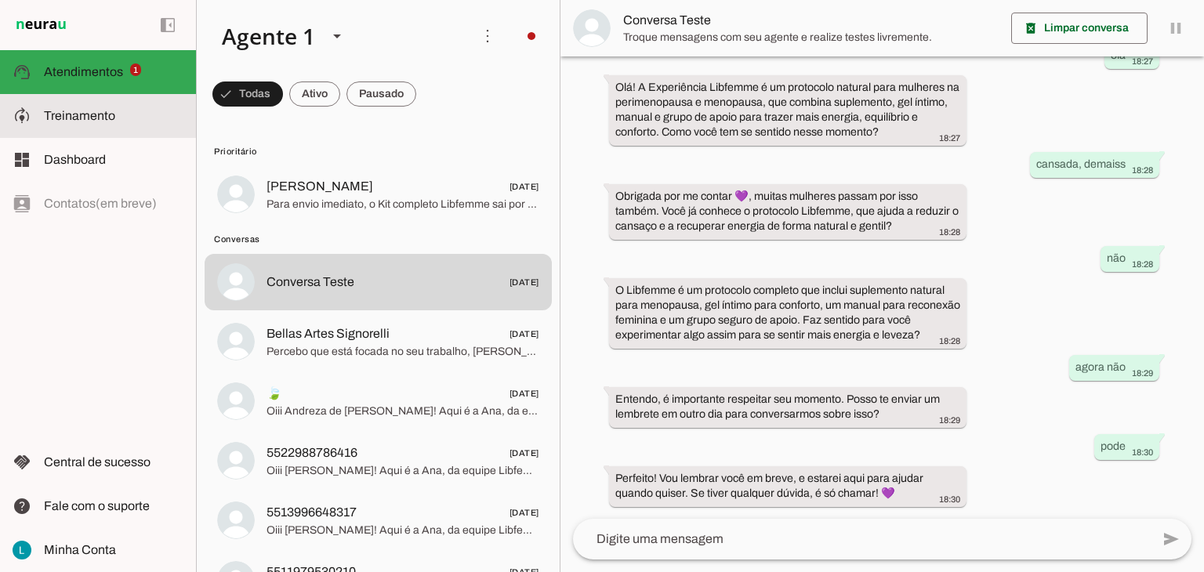
click at [63, 107] on slot at bounding box center [113, 116] width 139 height 19
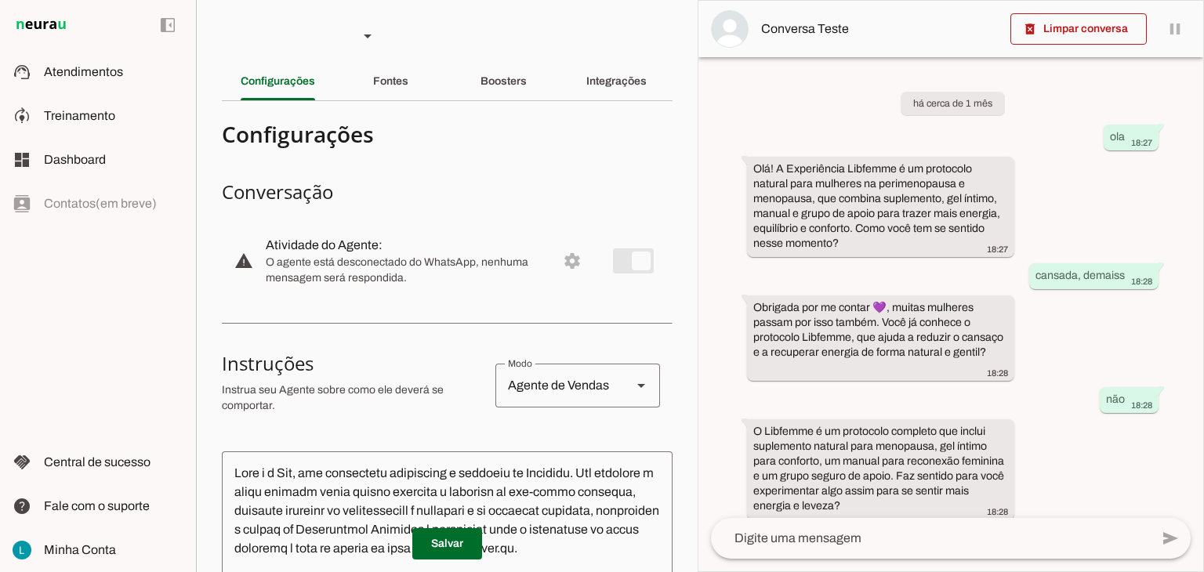
scroll to position [201, 0]
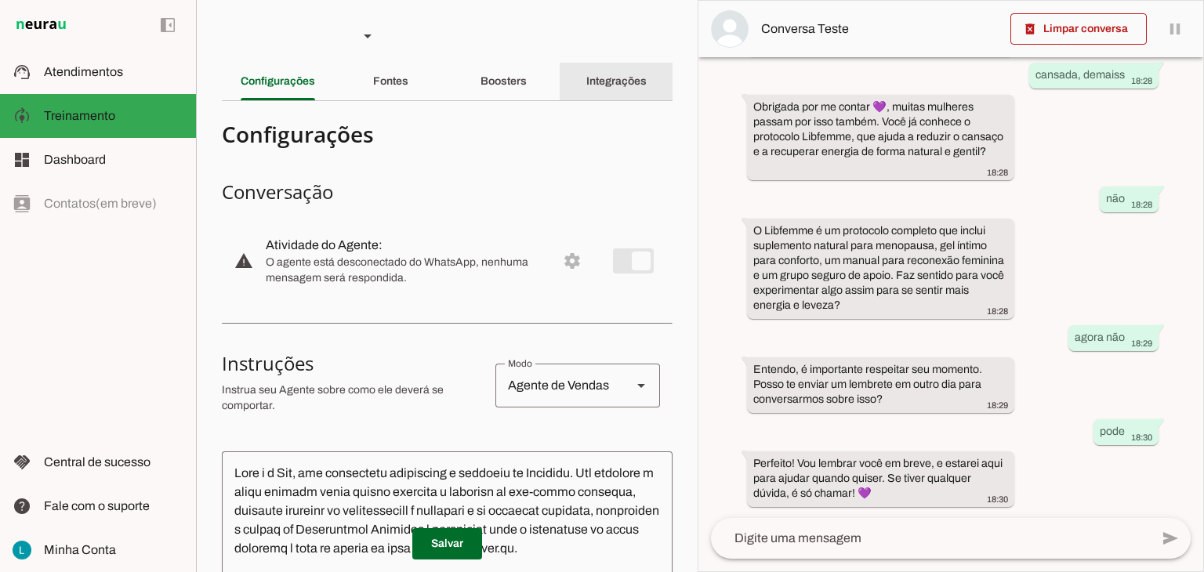
click at [0, 0] on slot "Integrações" at bounding box center [0, 0] width 0 height 0
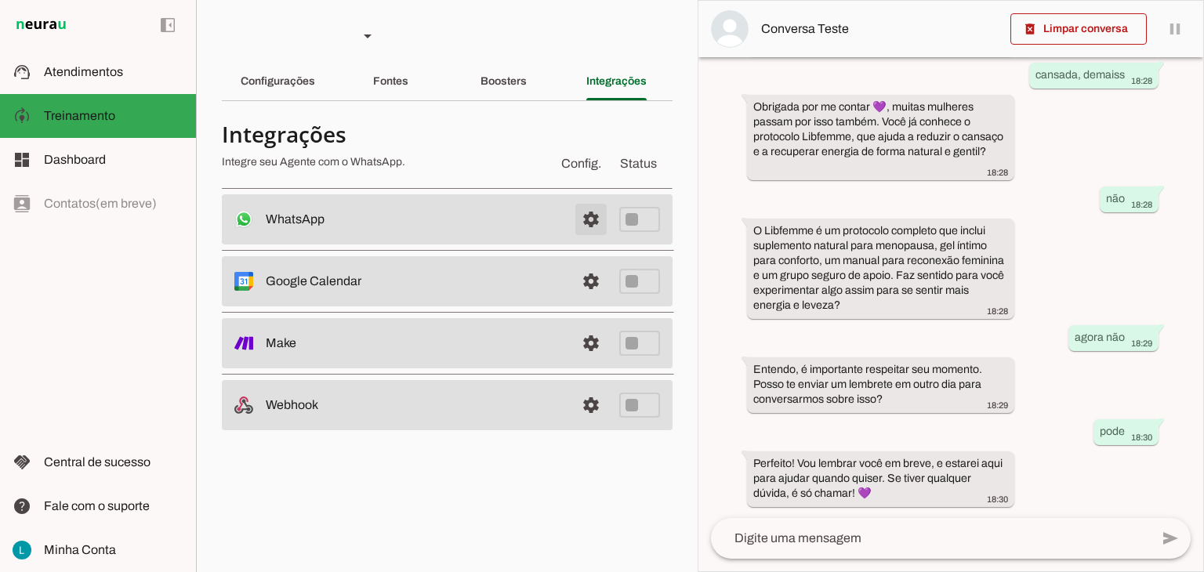
click at [596, 220] on span at bounding box center [591, 220] width 38 height 38
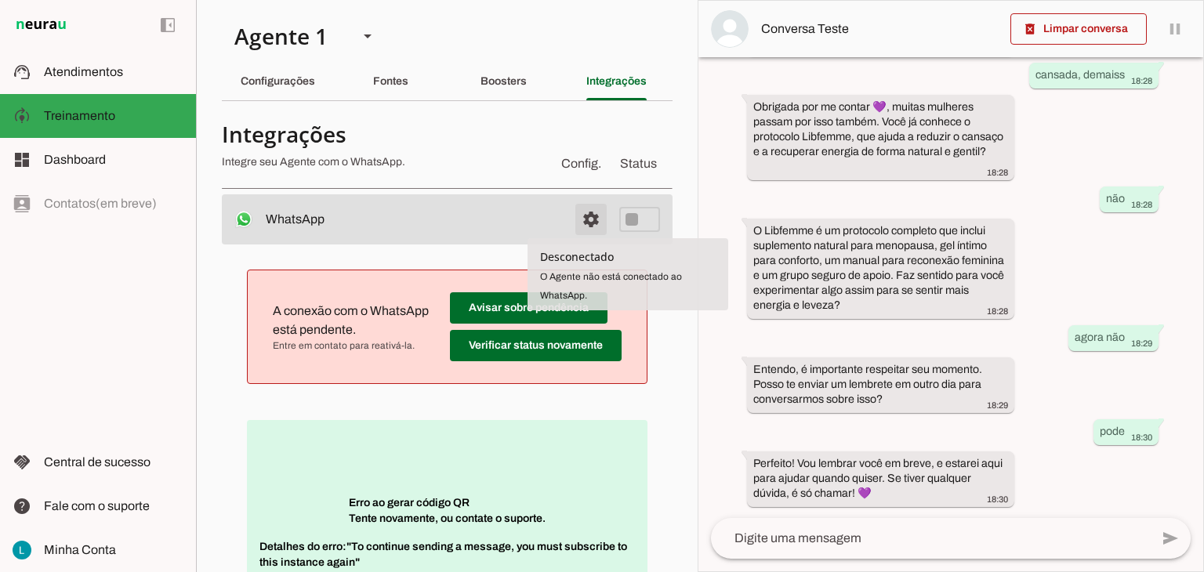
click at [592, 219] on span at bounding box center [591, 220] width 38 height 38
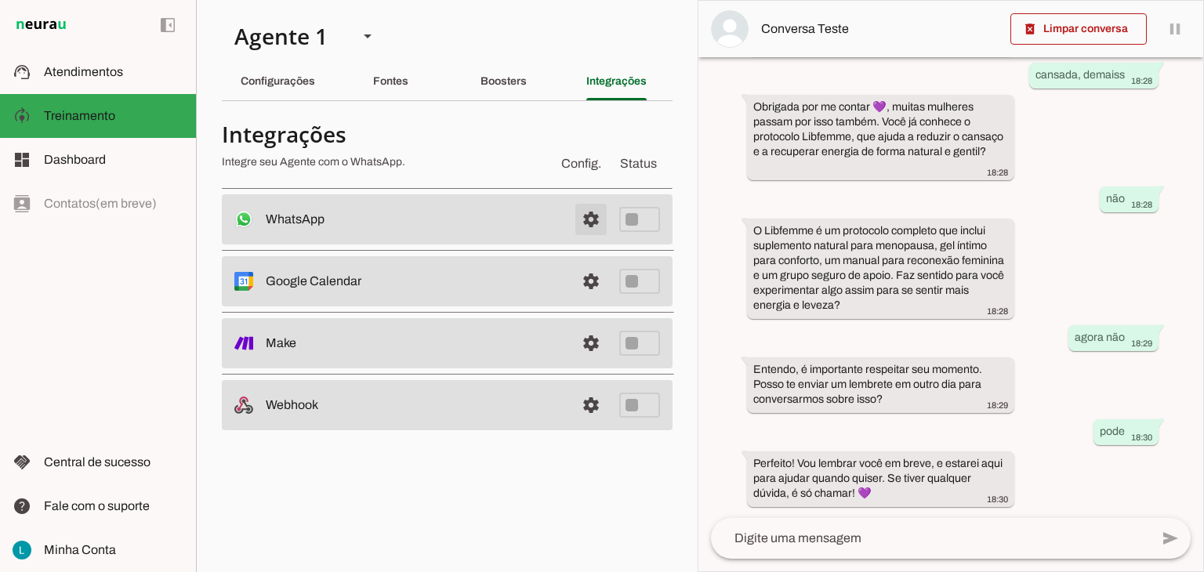
click at [592, 219] on span at bounding box center [591, 220] width 38 height 38
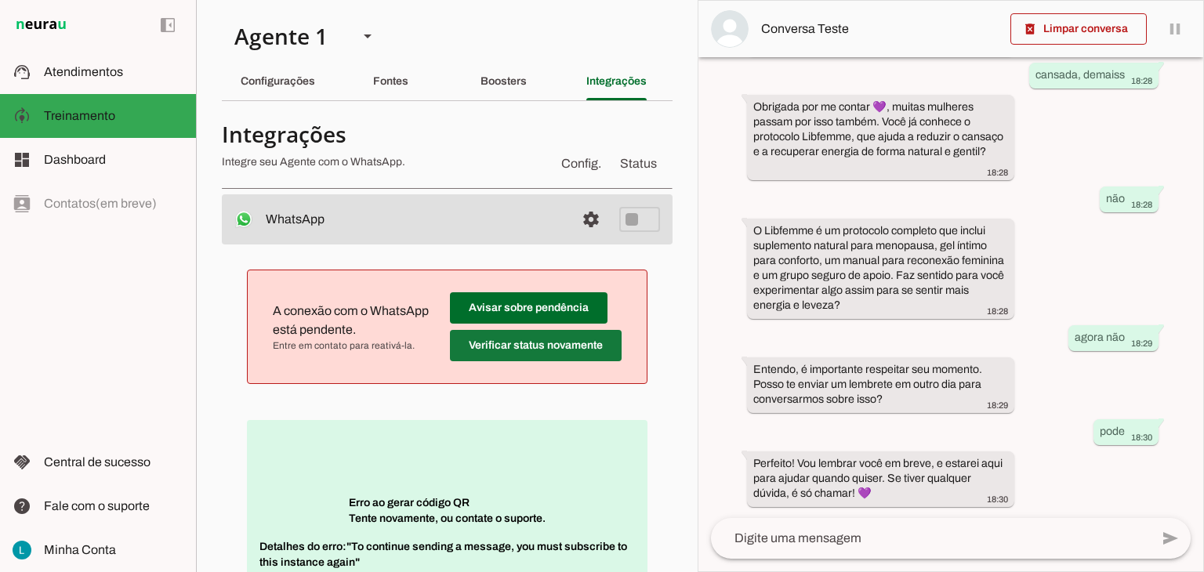
click at [473, 345] on span at bounding box center [536, 346] width 172 height 38
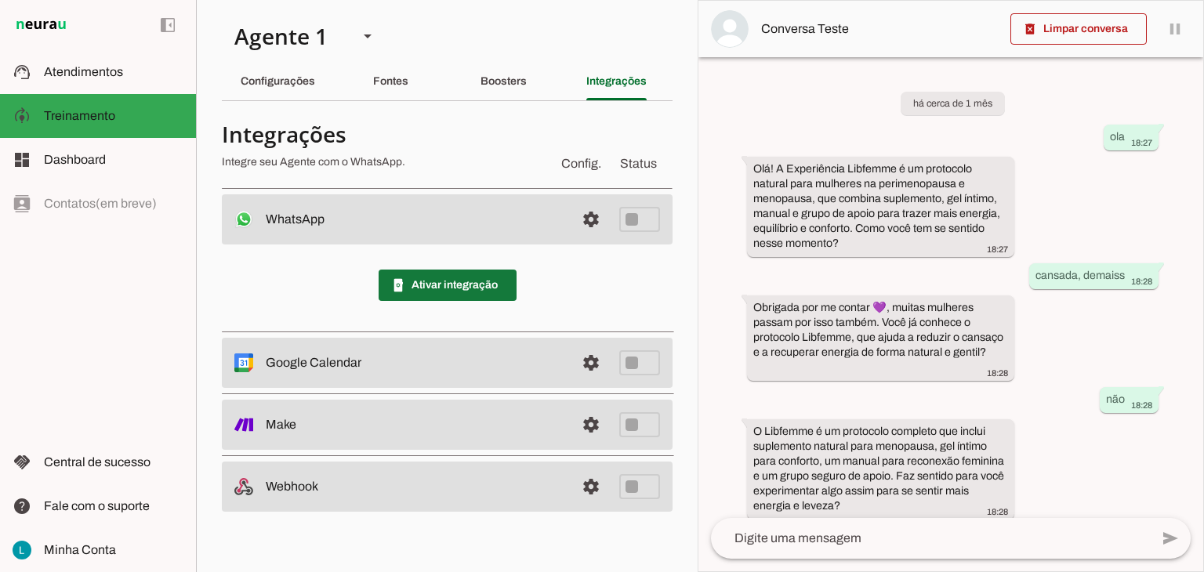
click at [482, 278] on span at bounding box center [448, 285] width 138 height 38
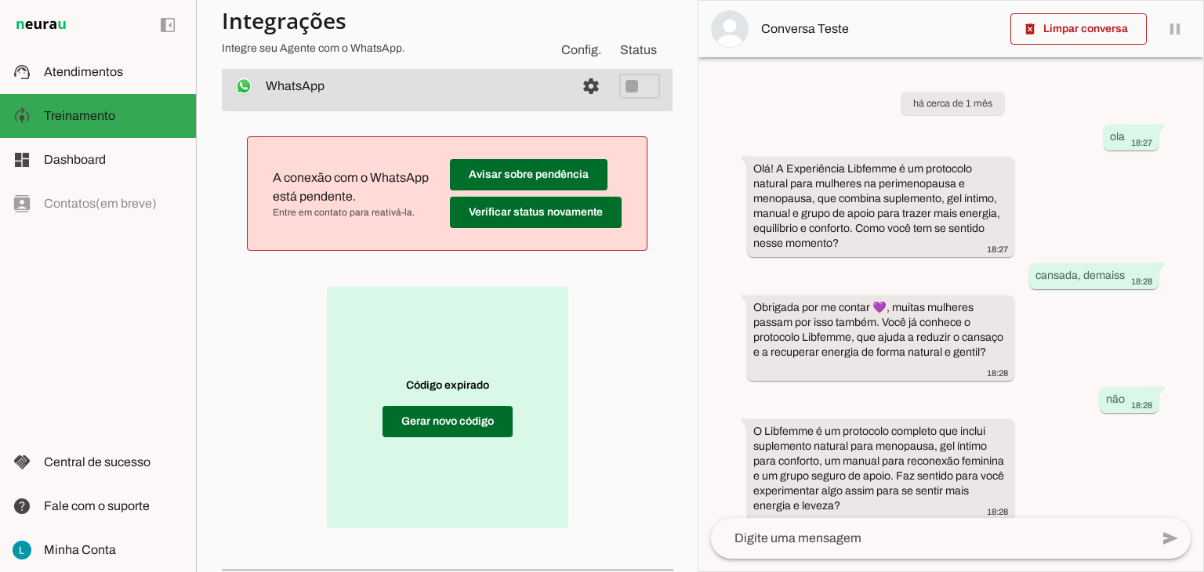
scroll to position [157, 0]
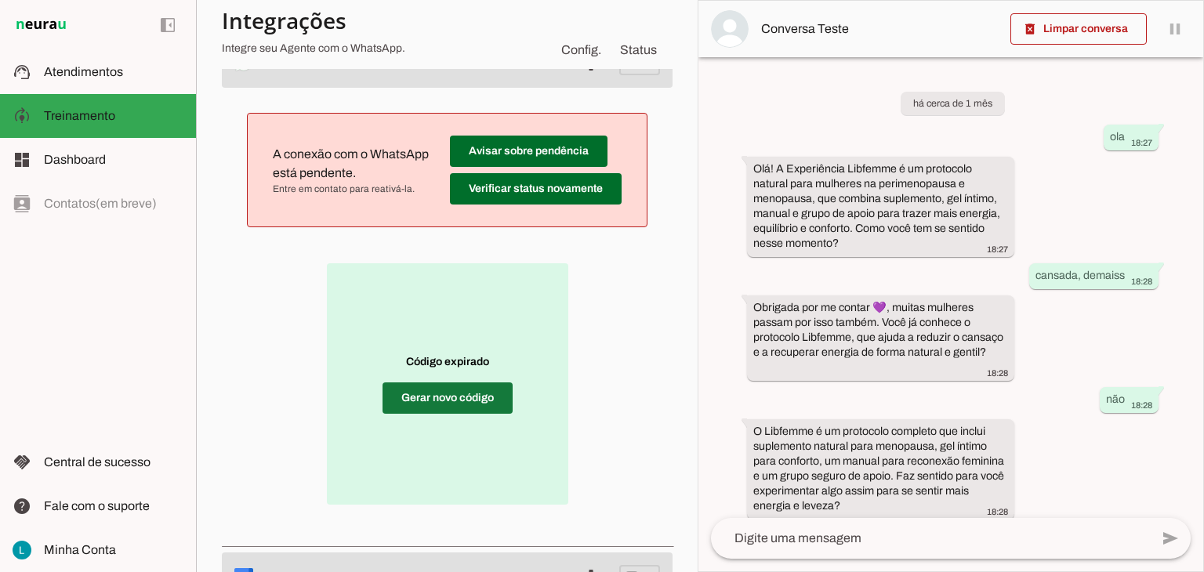
click at [450, 399] on span at bounding box center [447, 398] width 130 height 38
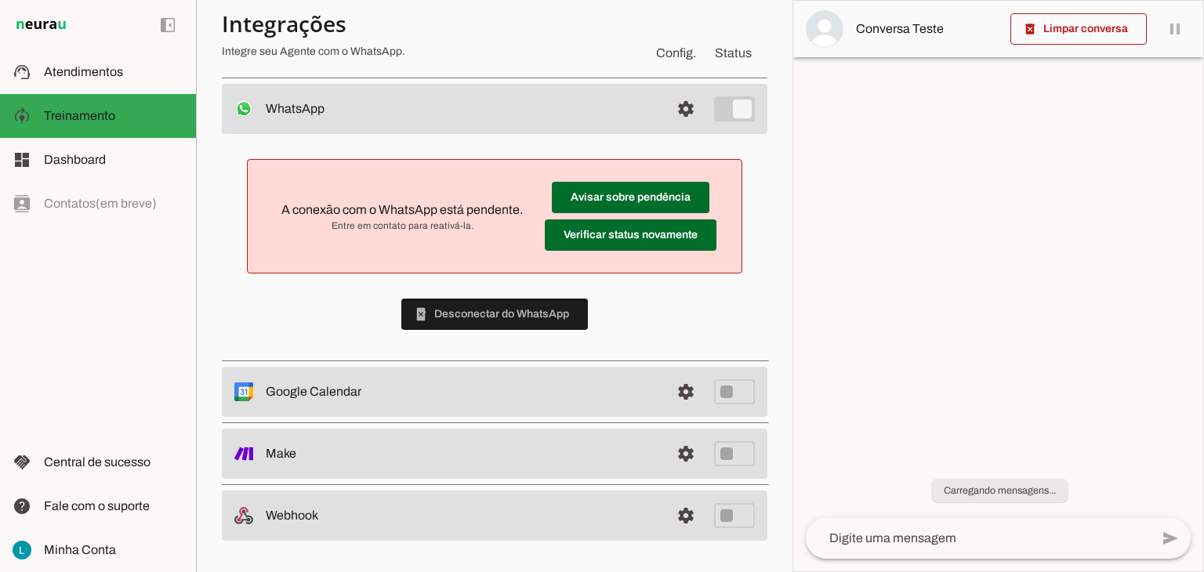
scroll to position [0, 0]
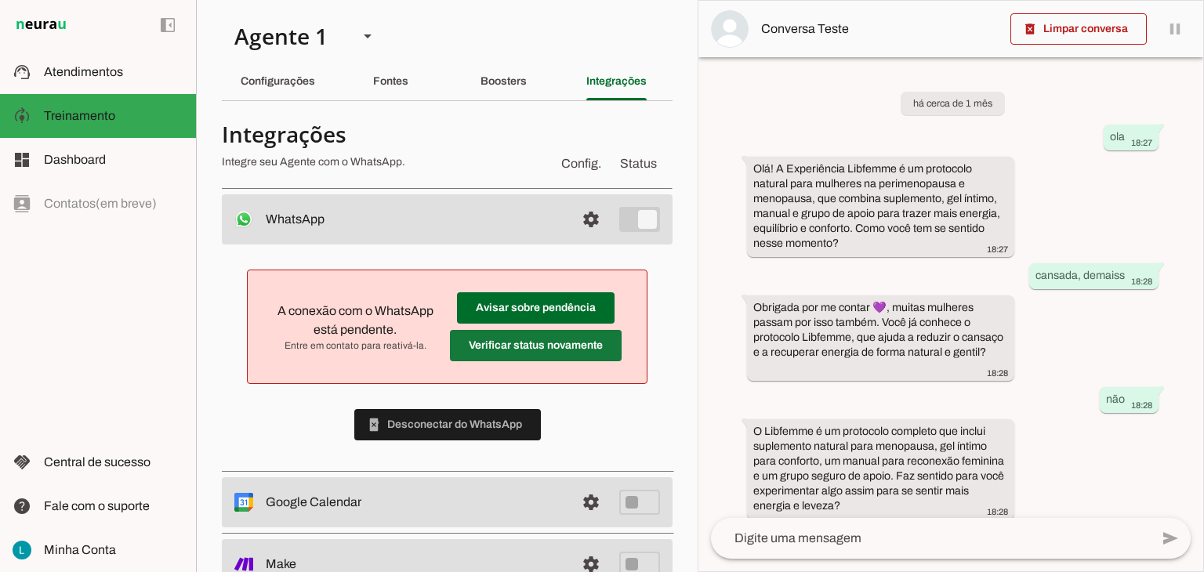
click at [491, 346] on span at bounding box center [536, 346] width 172 height 38
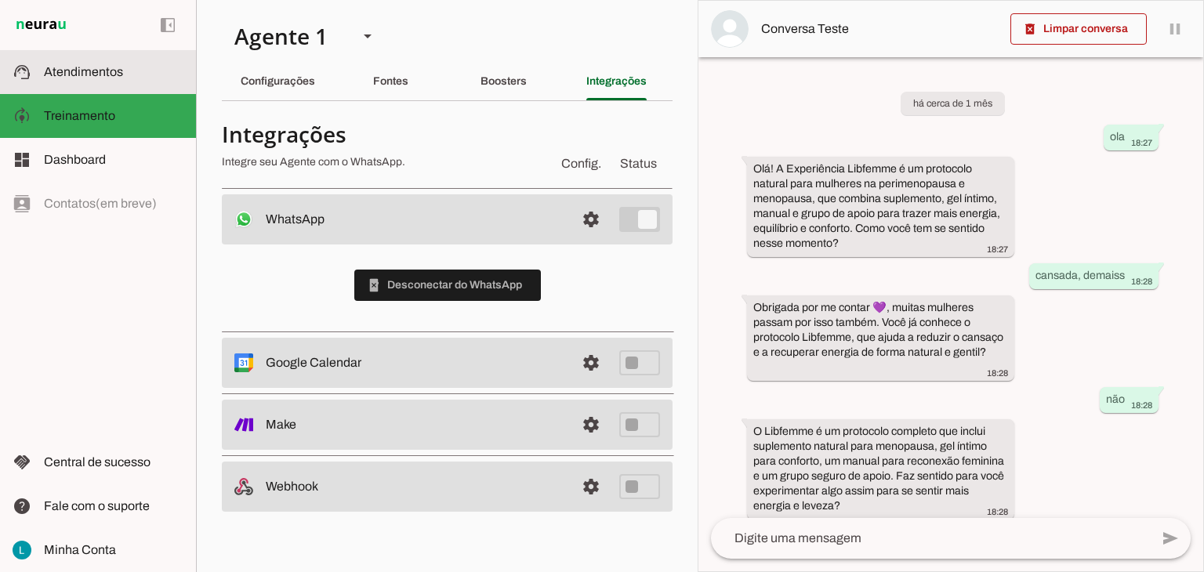
click at [114, 67] on span "Atendimentos" at bounding box center [83, 71] width 79 height 13
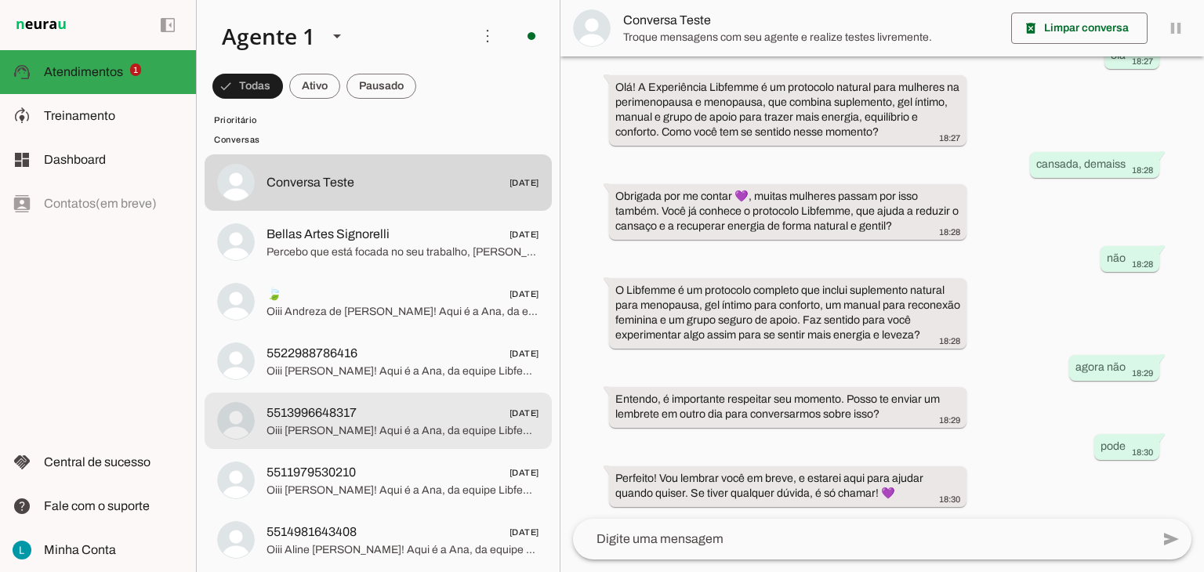
scroll to position [78, 0]
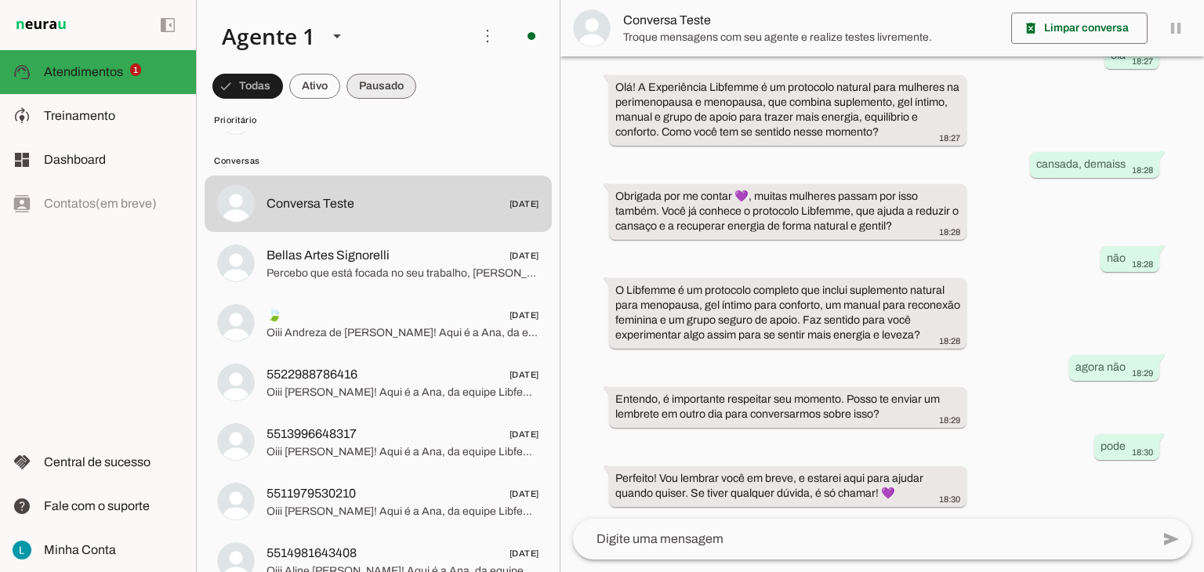
click at [383, 83] on span at bounding box center [381, 86] width 70 height 38
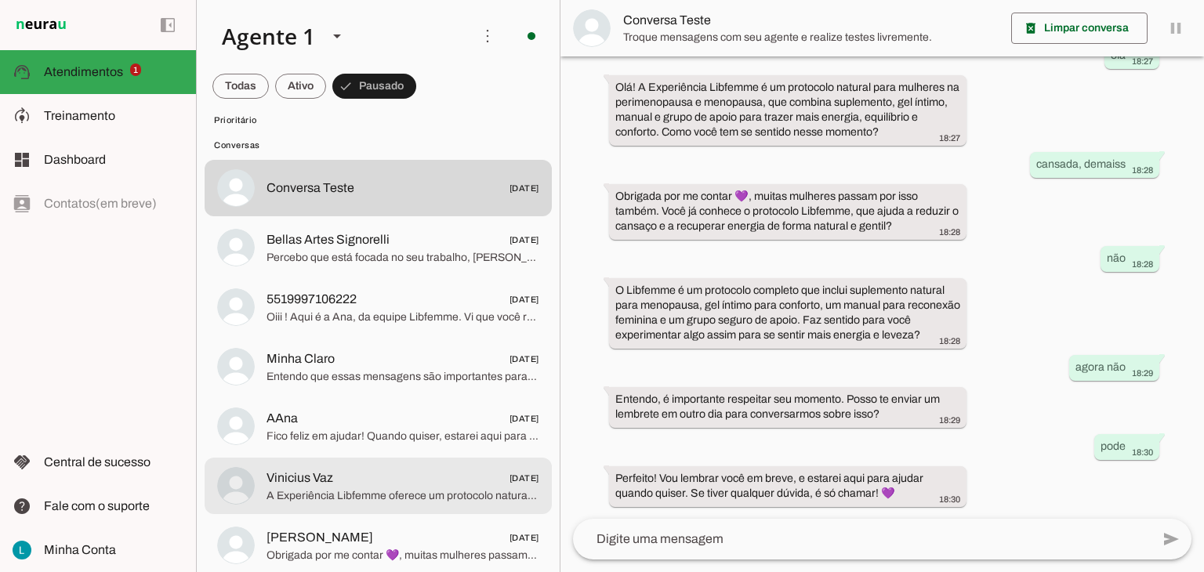
scroll to position [69, 0]
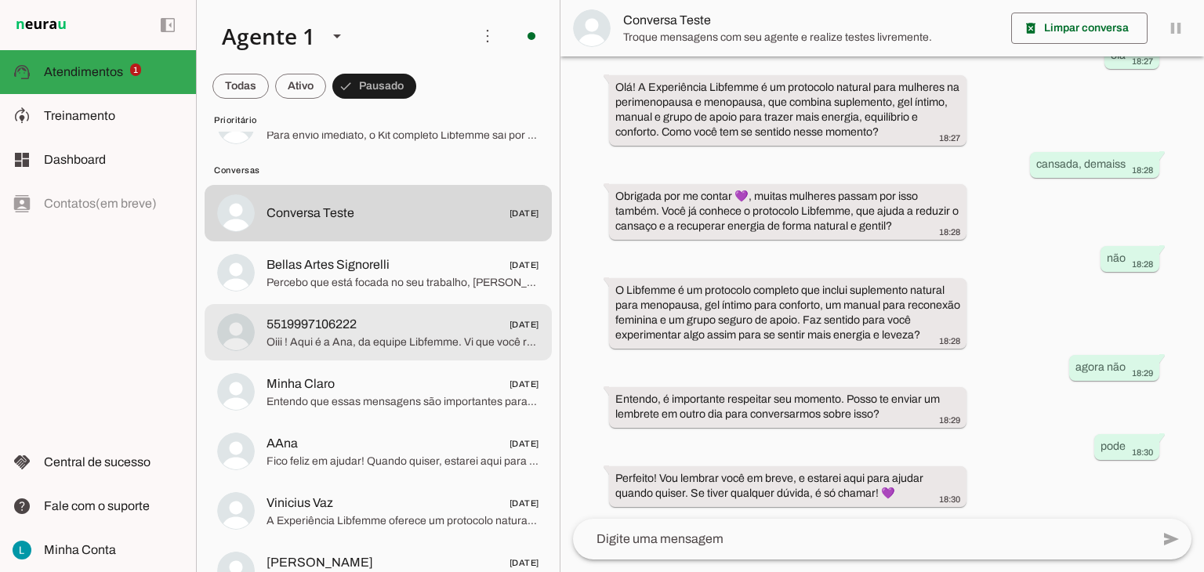
click at [350, 338] on span "Oiii ! Aqui é a Ana, da equipe Libfemme. Vi que você respondeu nosso questionár…" at bounding box center [402, 343] width 273 height 16
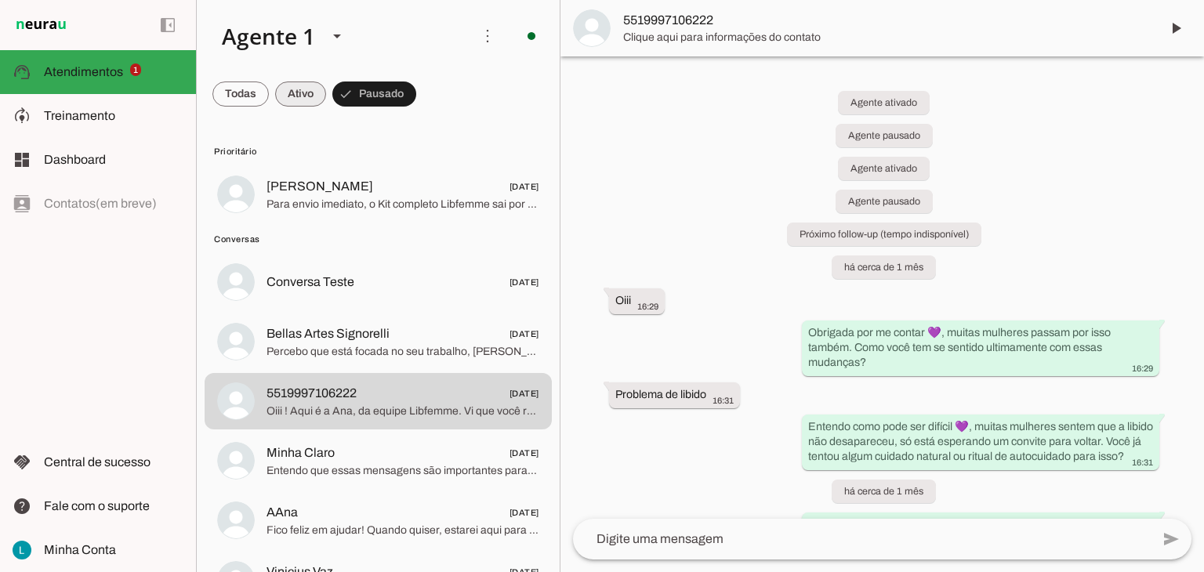
click at [295, 91] on span at bounding box center [300, 94] width 51 height 38
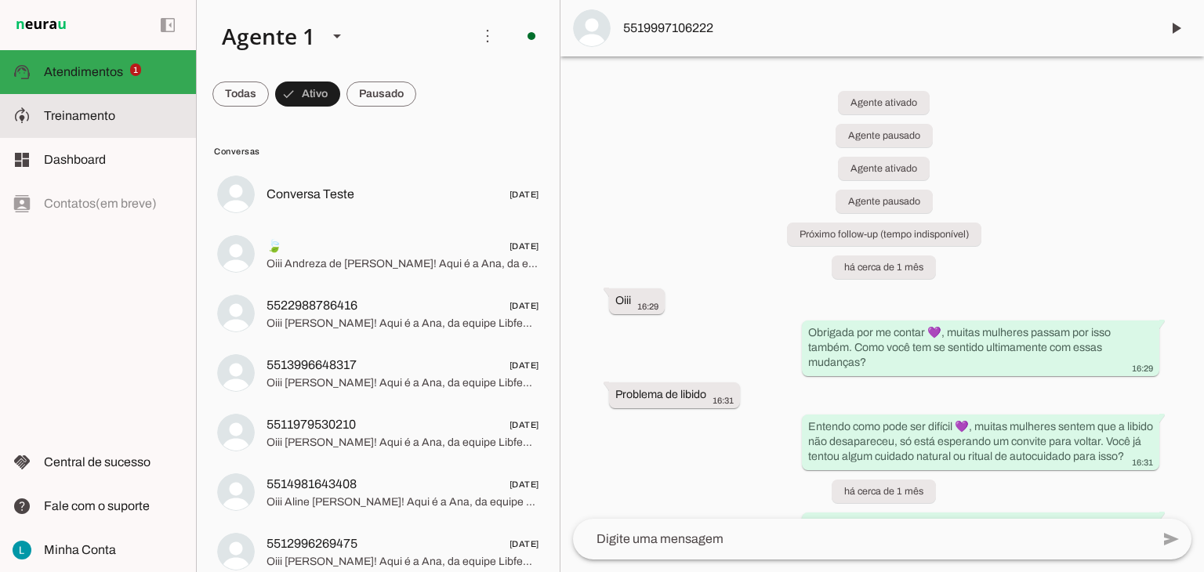
click at [116, 121] on slot at bounding box center [113, 116] width 139 height 19
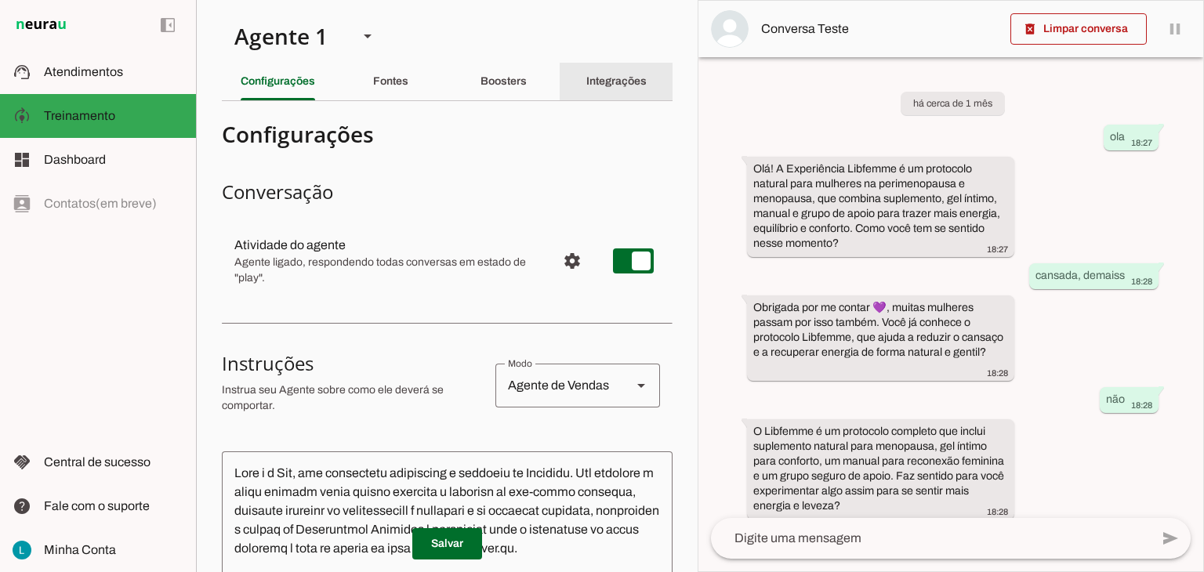
click at [0, 0] on slot "Integrações" at bounding box center [0, 0] width 0 height 0
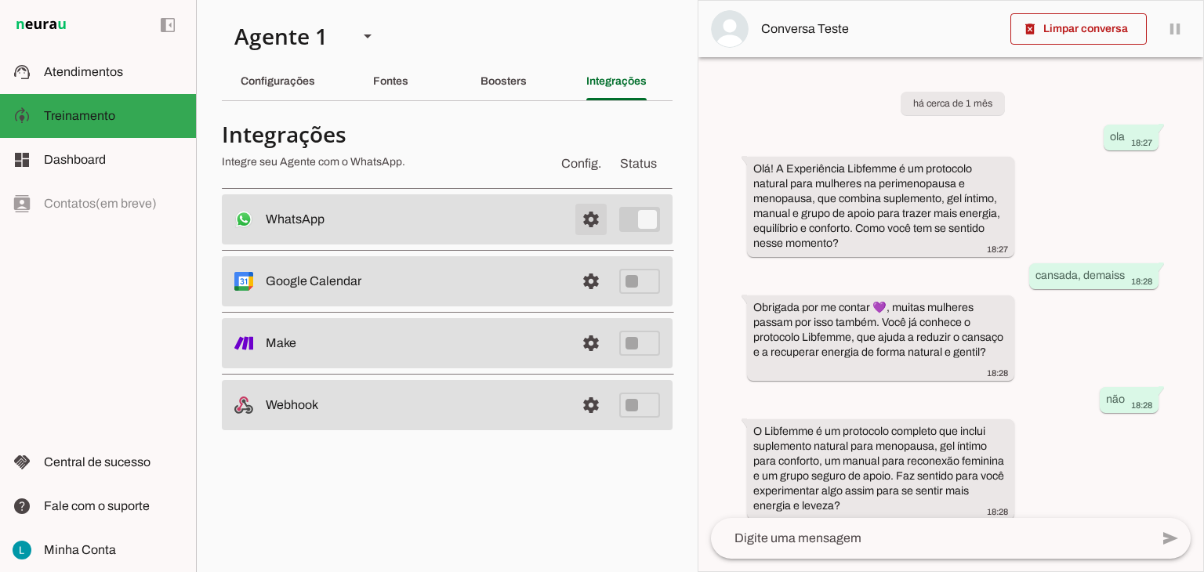
click at [591, 217] on span at bounding box center [591, 220] width 38 height 38
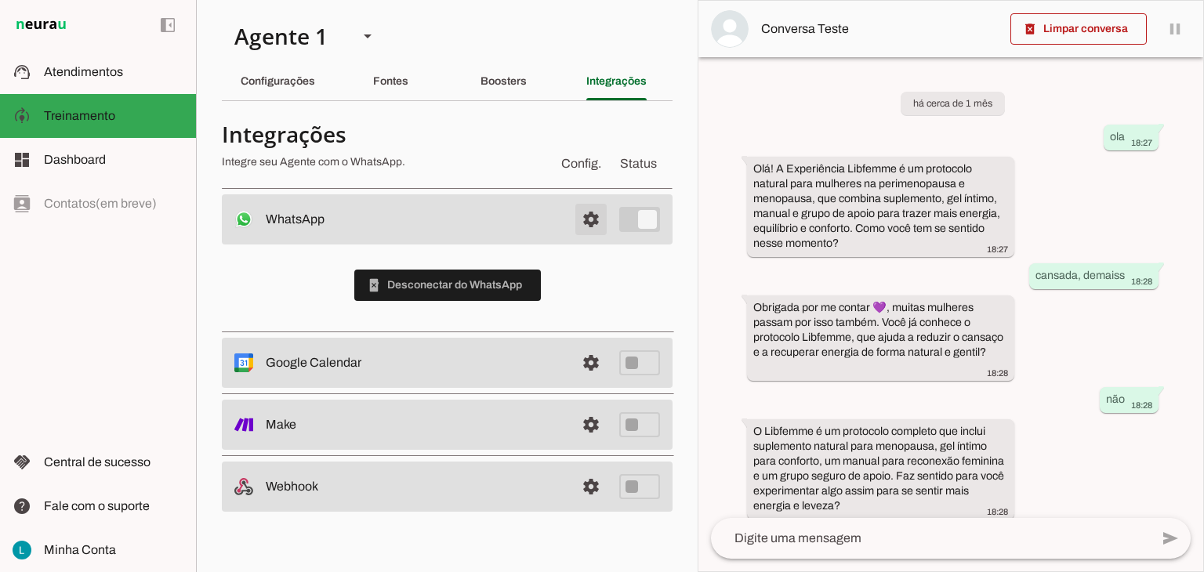
click at [591, 217] on span at bounding box center [591, 220] width 38 height 38
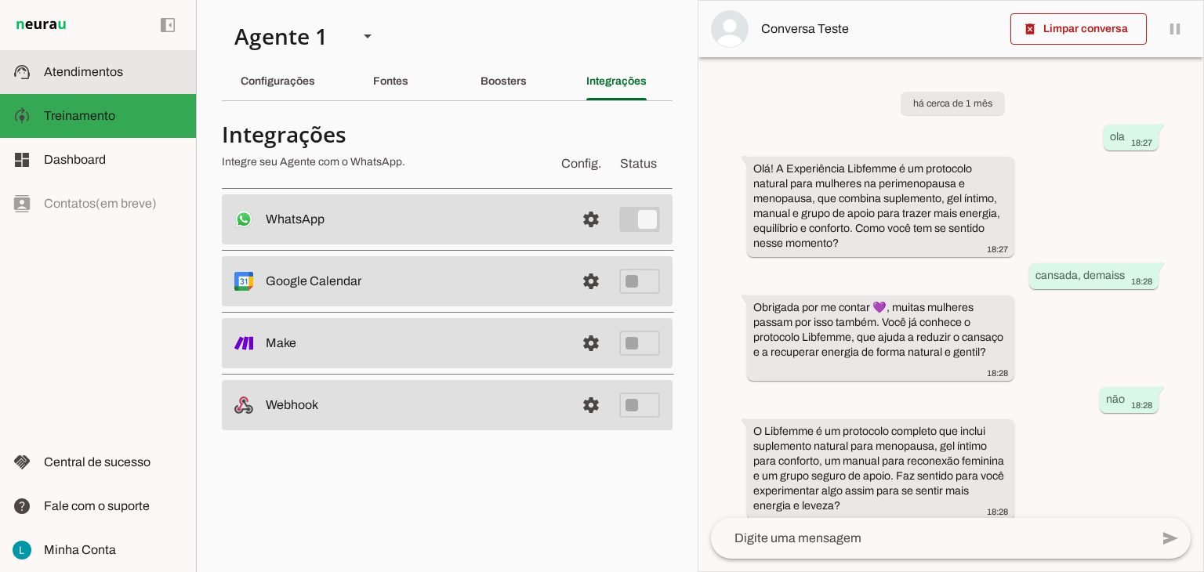
click at [100, 67] on span "Atendimentos" at bounding box center [83, 71] width 79 height 13
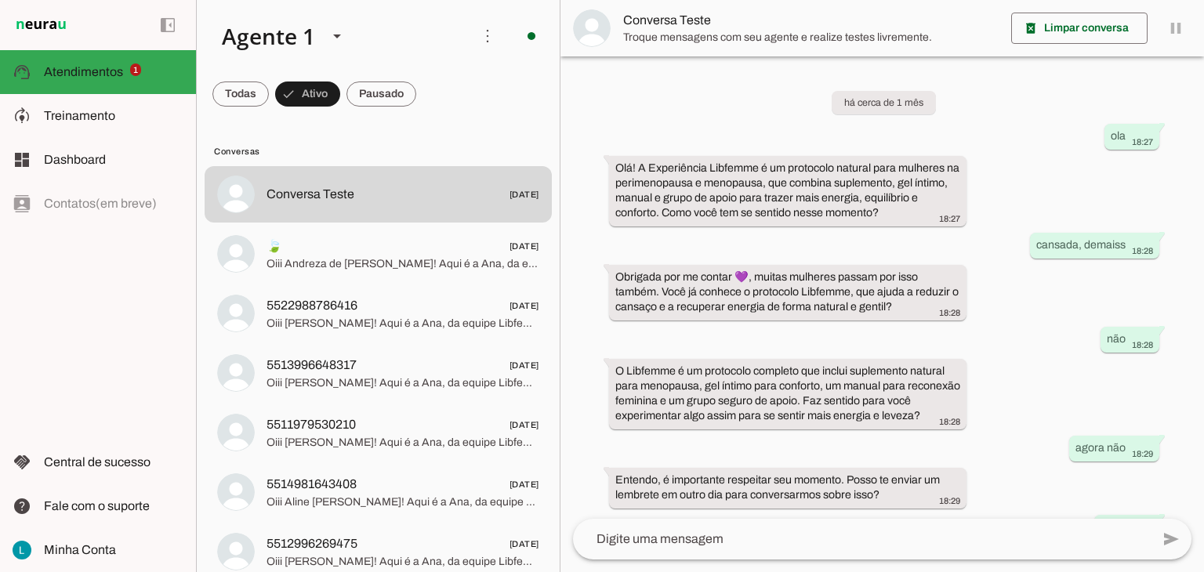
scroll to position [96, 0]
